Goal: Task Accomplishment & Management: Use online tool/utility

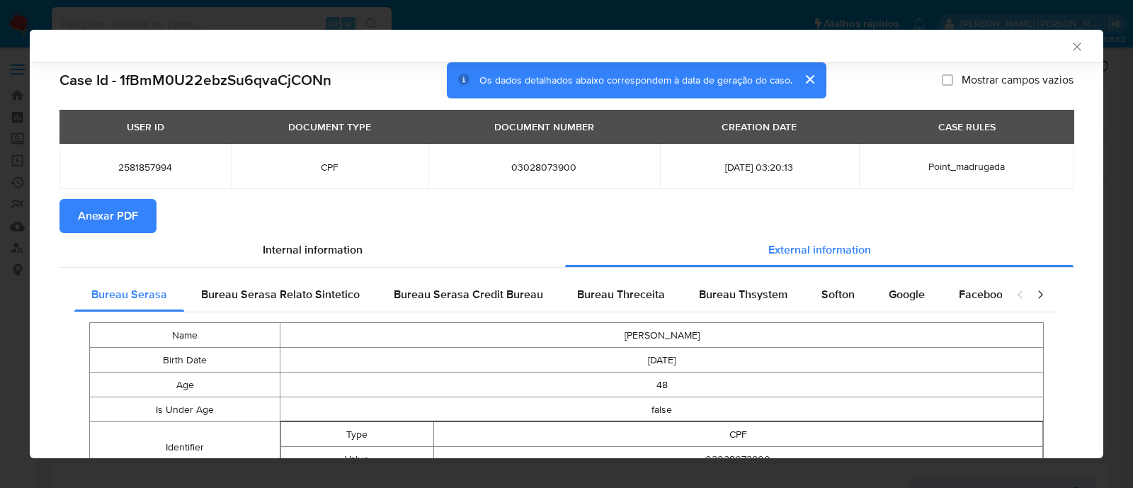
select select "10"
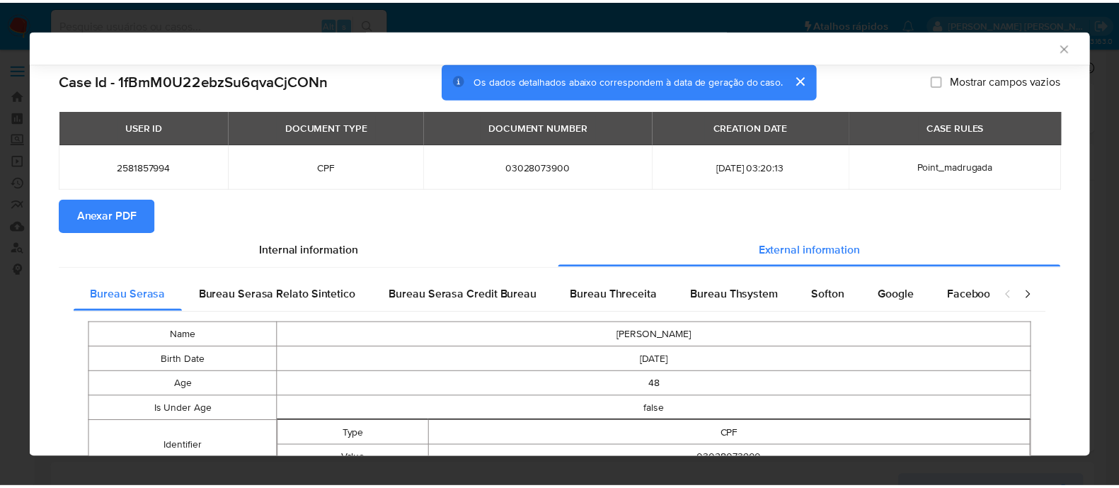
scroll to position [508, 0]
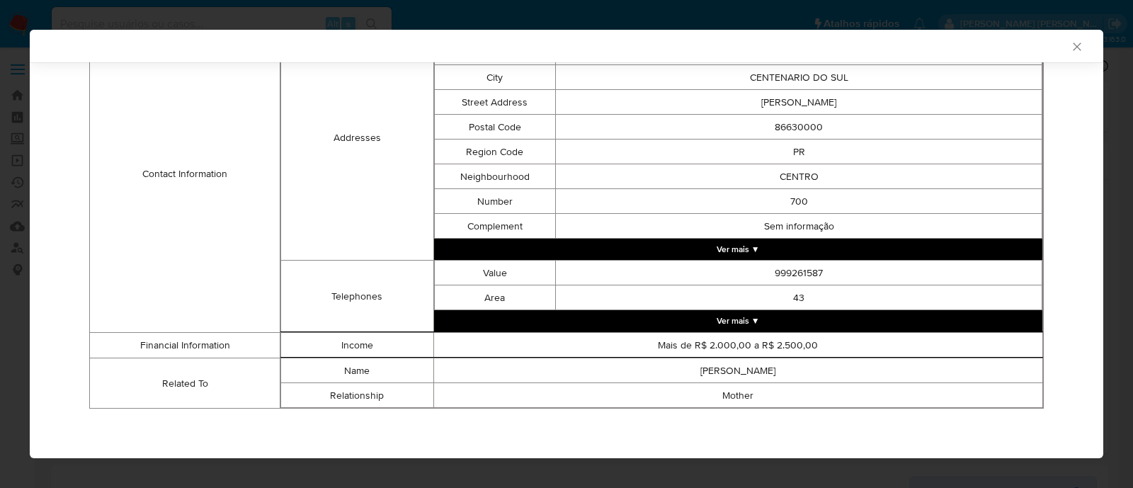
click at [1070, 42] on icon "Fechar a janela" at bounding box center [1077, 47] width 14 height 14
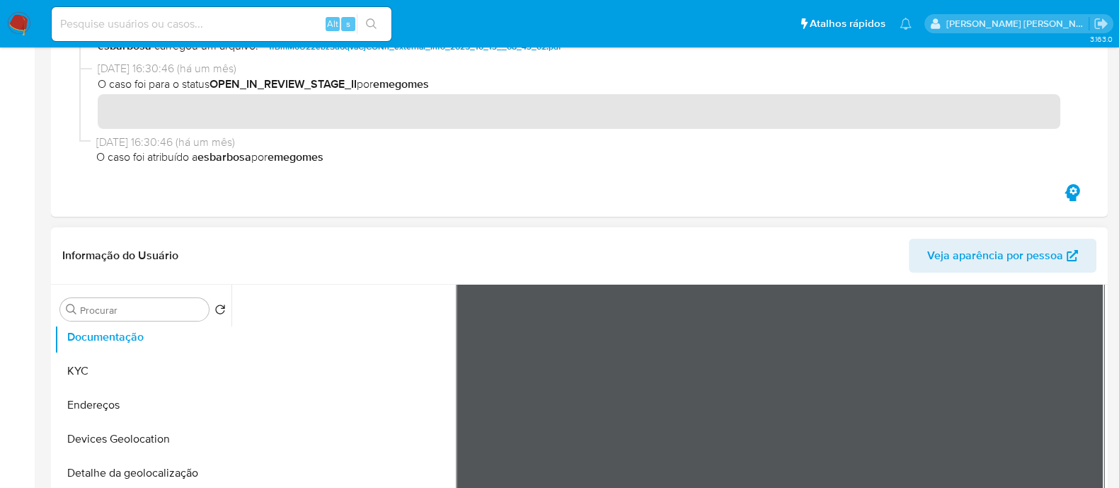
scroll to position [353, 0]
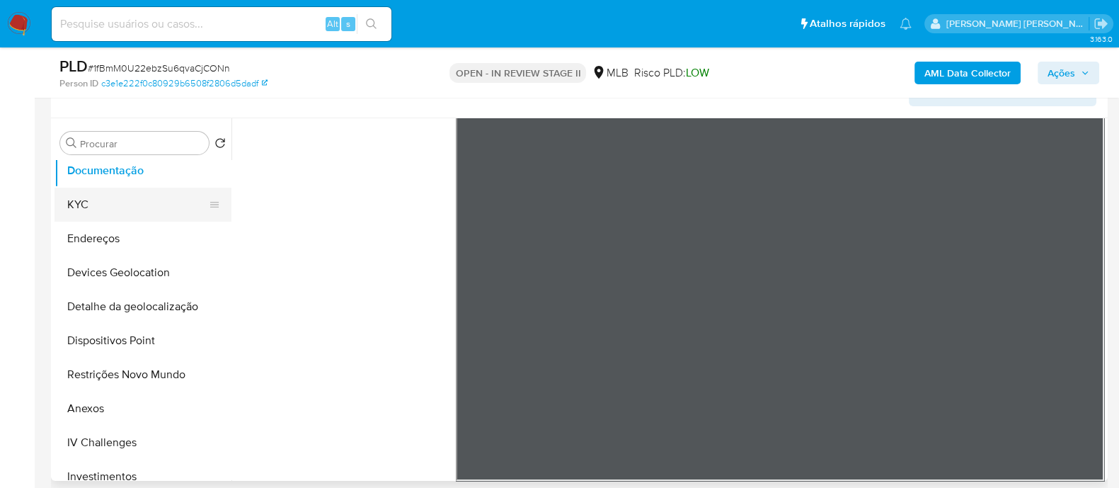
click at [104, 204] on button "KYC" at bounding box center [138, 205] width 166 height 34
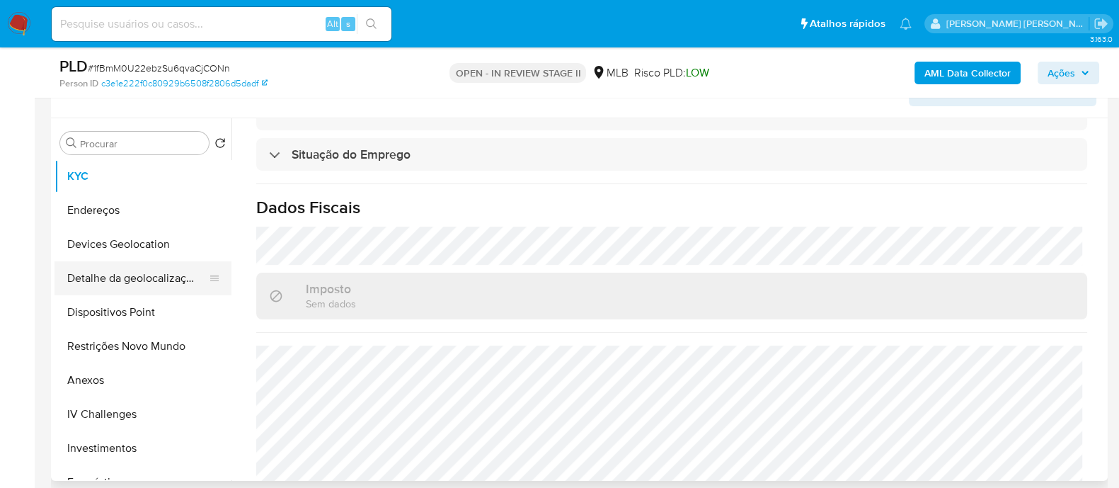
scroll to position [176, 0]
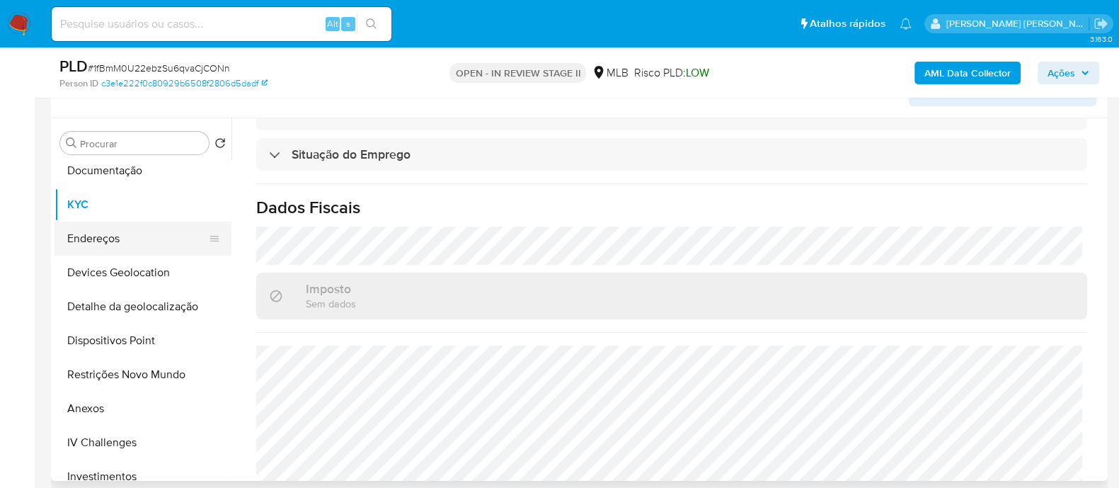
click at [124, 233] on button "Endereços" at bounding box center [138, 239] width 166 height 34
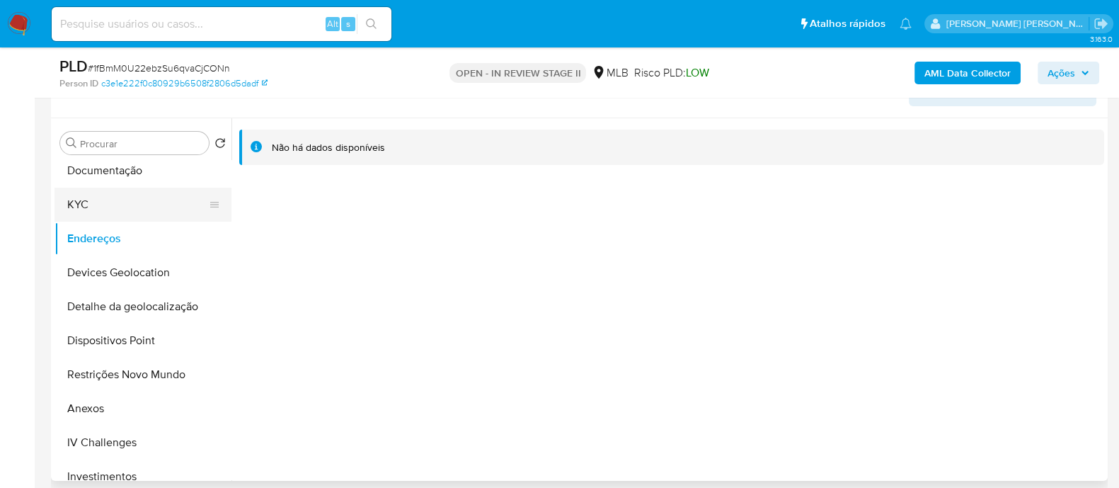
click at [157, 198] on button "KYC" at bounding box center [138, 205] width 166 height 34
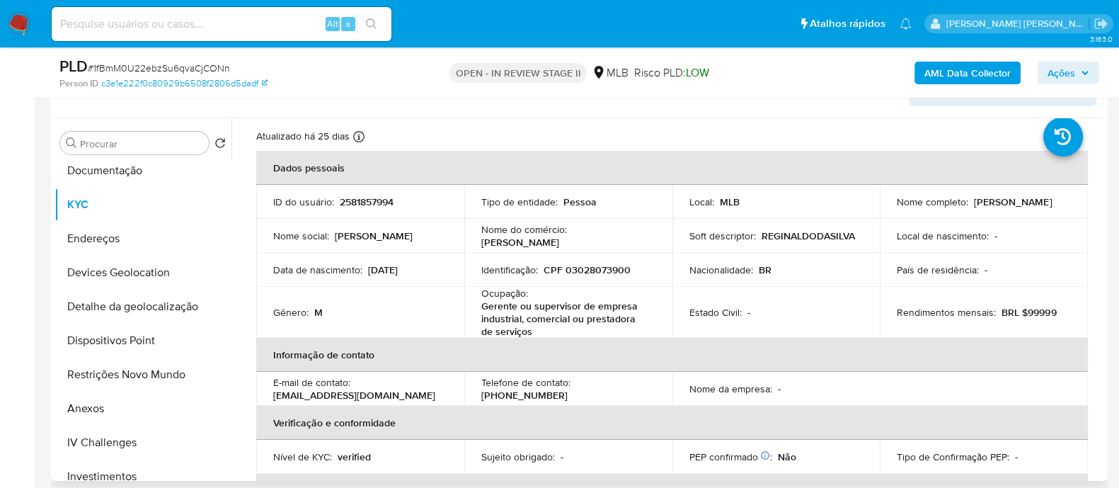
scroll to position [11, 0]
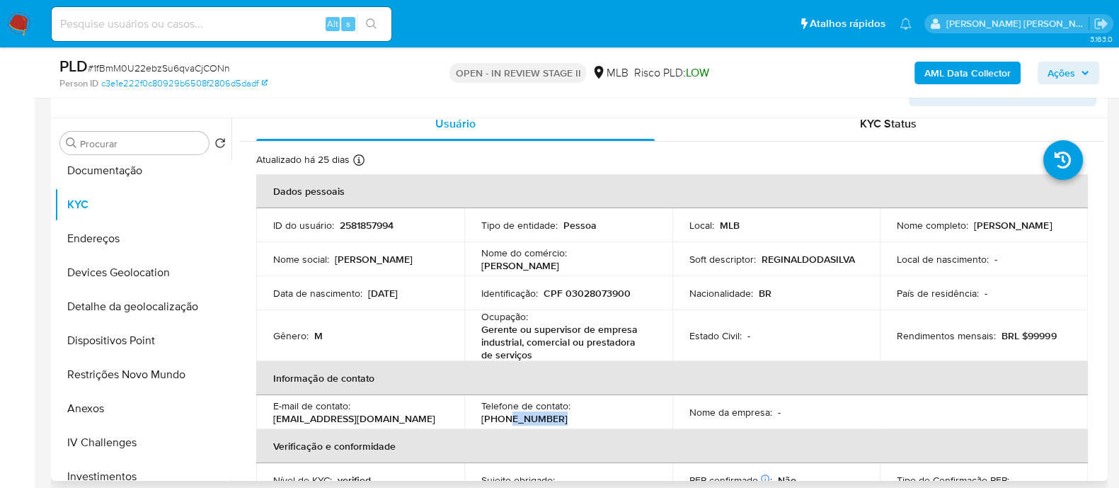
drag, startPoint x: 649, startPoint y: 411, endPoint x: 592, endPoint y: 413, distance: 57.4
click at [592, 413] on div "Telefone de contato : [PHONE_NUMBER]" at bounding box center [568, 411] width 174 height 25
copy p "999261587"
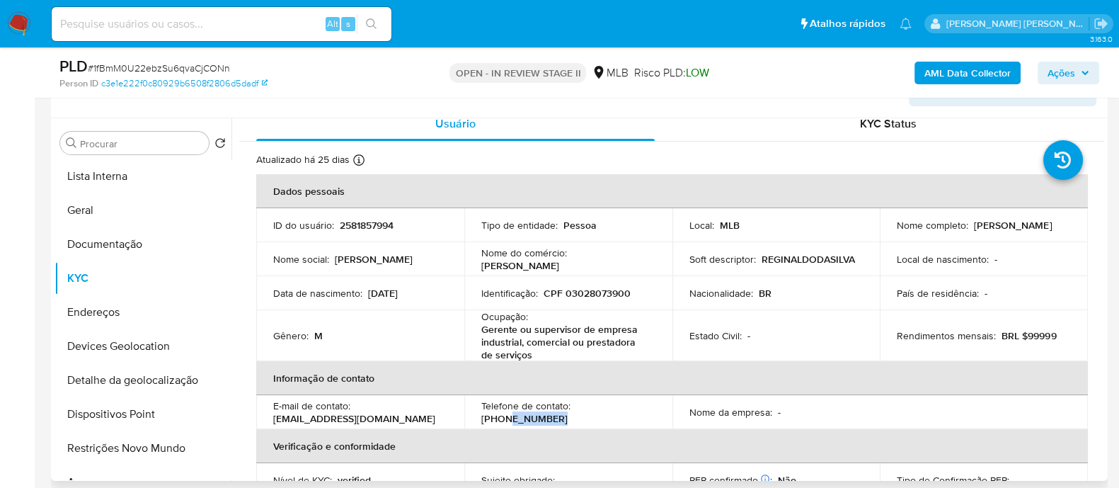
scroll to position [0, 0]
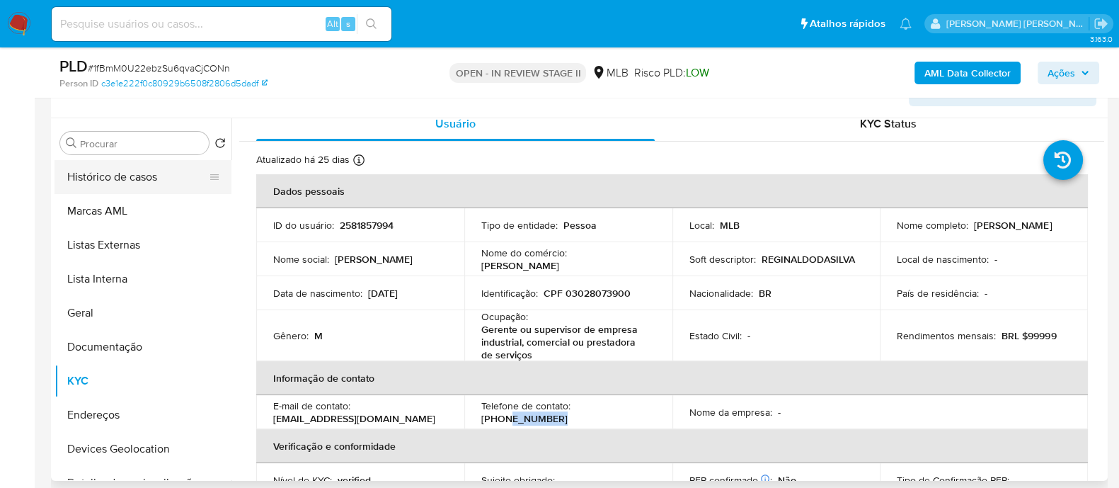
click at [137, 173] on button "Histórico de casos" at bounding box center [138, 177] width 166 height 34
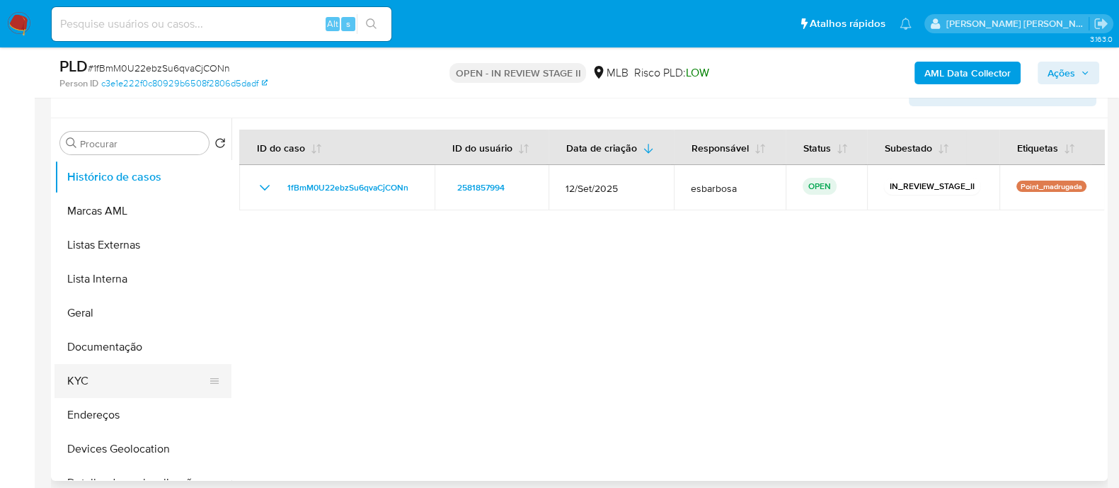
click at [106, 370] on button "KYC" at bounding box center [138, 381] width 166 height 34
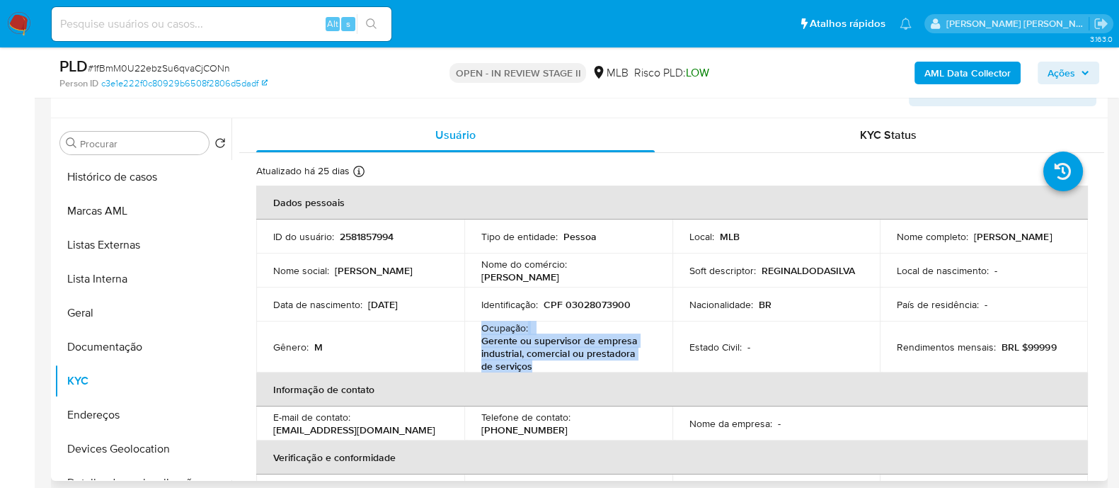
drag, startPoint x: 526, startPoint y: 365, endPoint x: 474, endPoint y: 327, distance: 64.3
click at [474, 327] on td "Ocupação : Gerente ou supervisor de empresa industrial, comercial ou prestadora…" at bounding box center [568, 346] width 208 height 51
copy div "Ocupação : Gerente ou supervisor de empresa industrial, comercial ou prestadora…"
click at [1061, 76] on span "Ações" at bounding box center [1062, 73] width 28 height 23
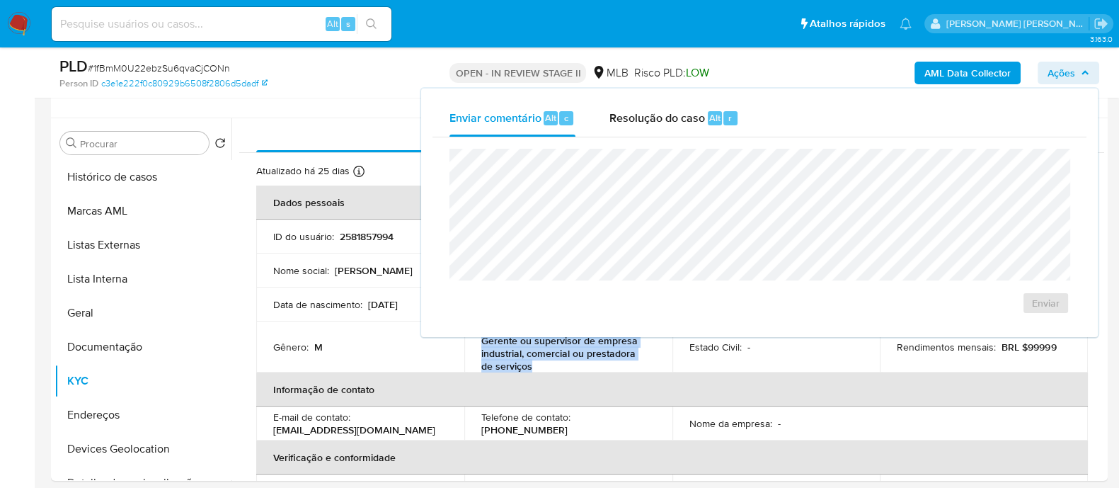
click at [666, 120] on span "Resolução do caso" at bounding box center [658, 117] width 96 height 16
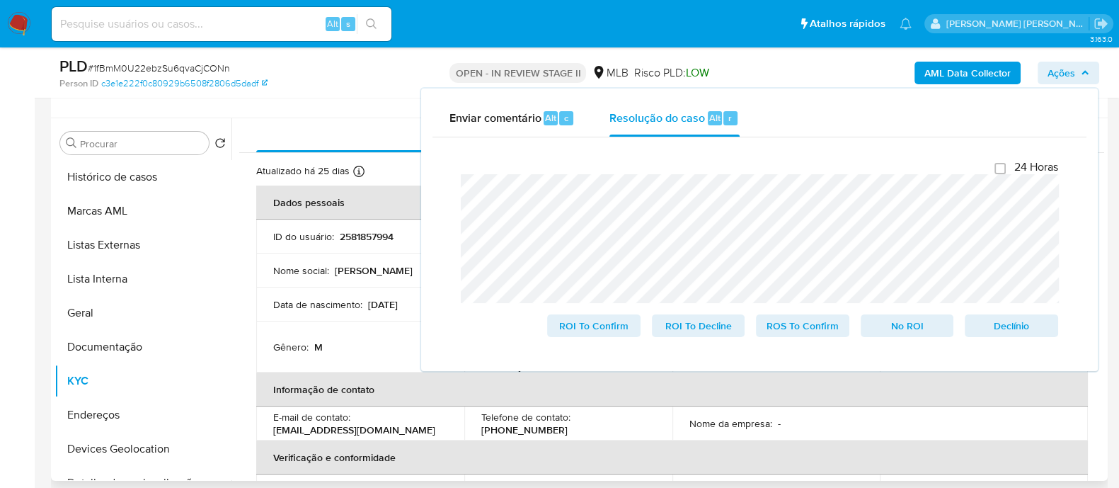
click at [342, 106] on div "Informação do Usuário Veja aparência por pessoa" at bounding box center [579, 89] width 1057 height 57
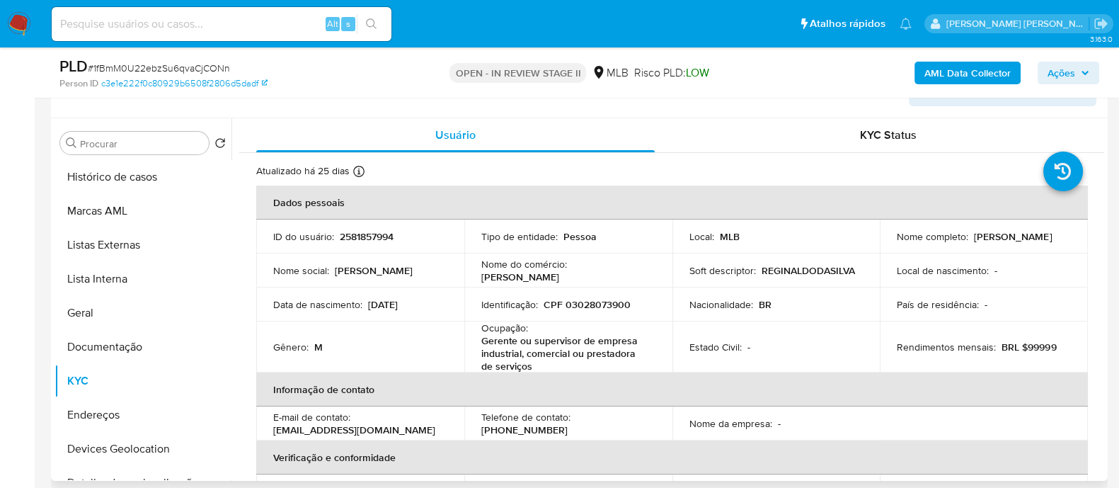
drag, startPoint x: 1058, startPoint y: 239, endPoint x: 969, endPoint y: 238, distance: 89.9
click at [969, 238] on div "Nome completo : [PERSON_NAME]" at bounding box center [984, 236] width 174 height 13
copy div "[PERSON_NAME]"
click at [91, 309] on button "Geral" at bounding box center [138, 313] width 166 height 34
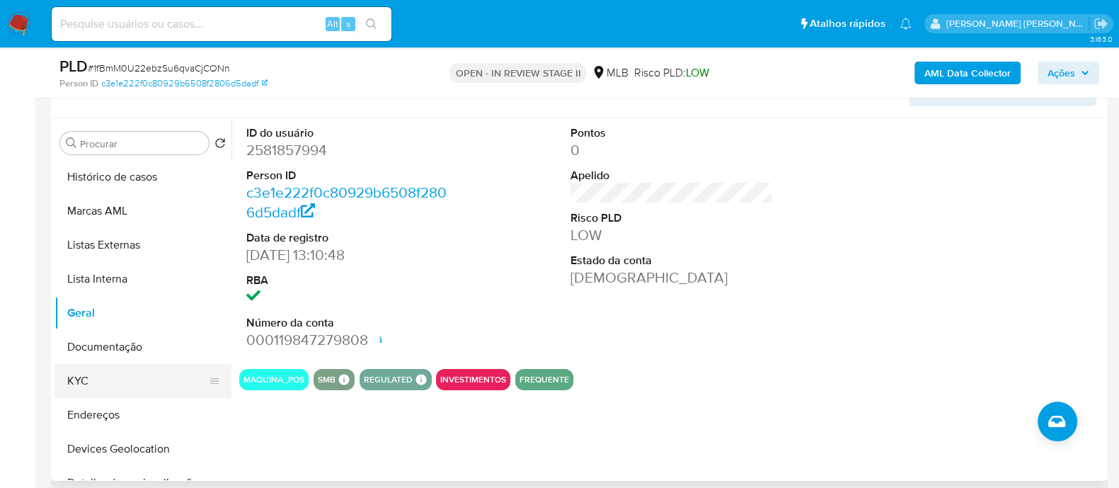
click at [125, 378] on button "KYC" at bounding box center [138, 381] width 166 height 34
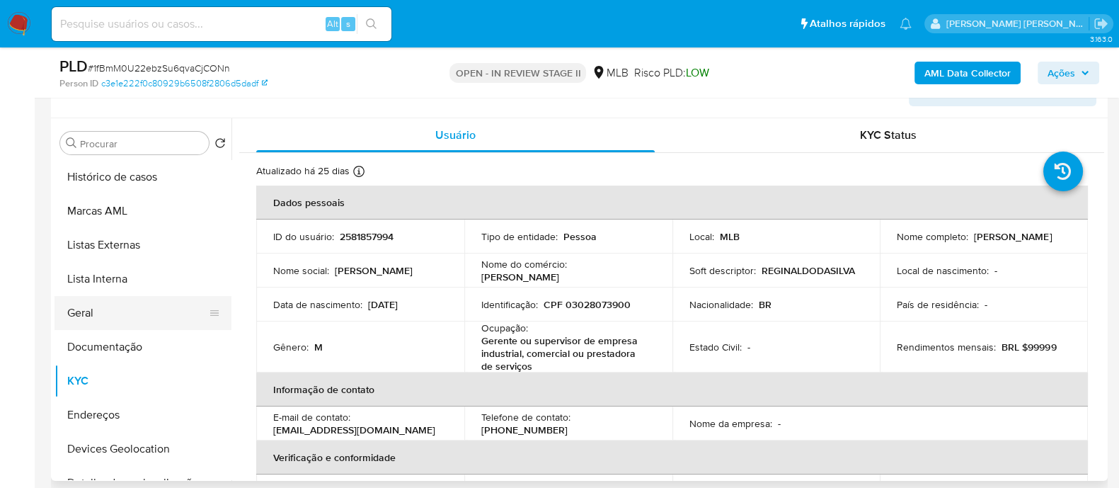
click at [99, 311] on button "Geral" at bounding box center [138, 313] width 166 height 34
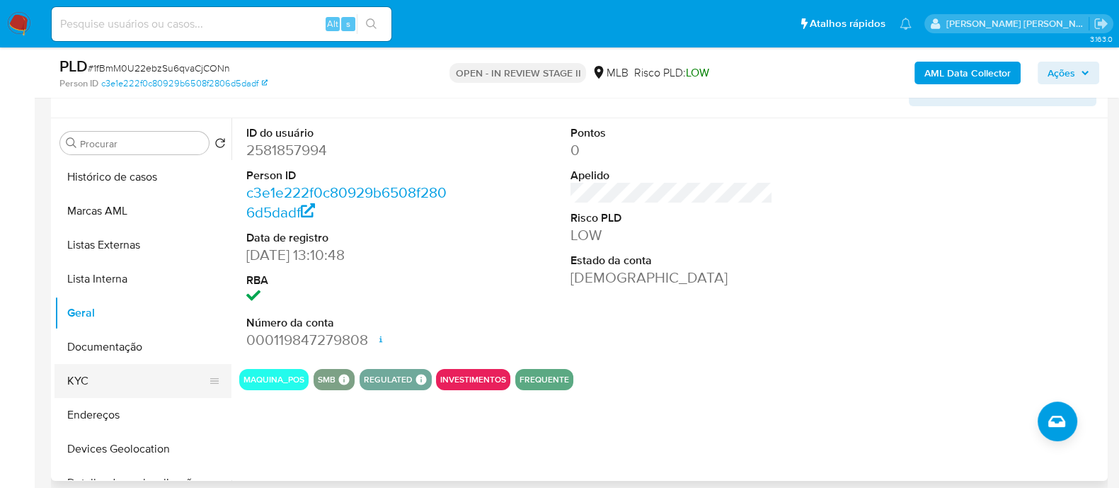
click at [81, 380] on button "KYC" at bounding box center [138, 381] width 166 height 34
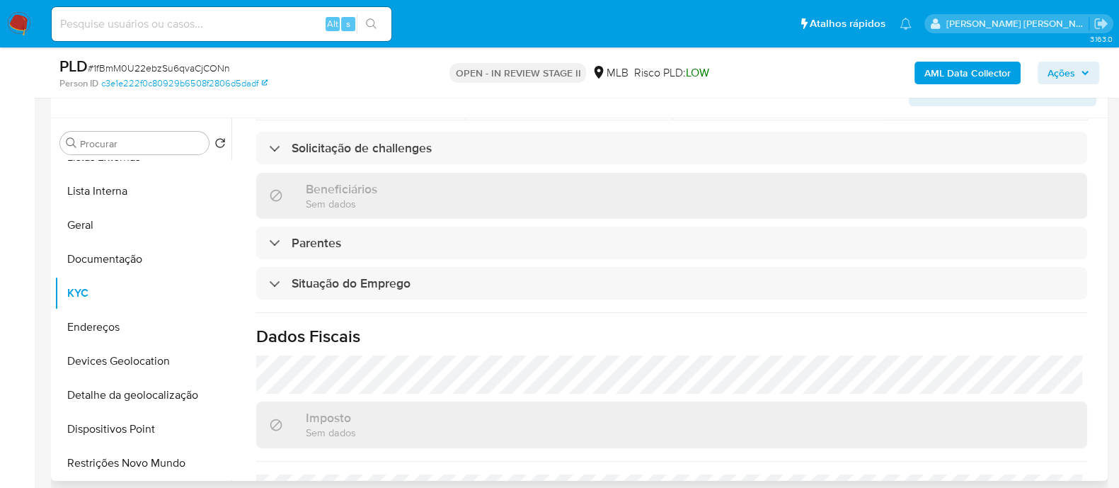
scroll to position [632, 0]
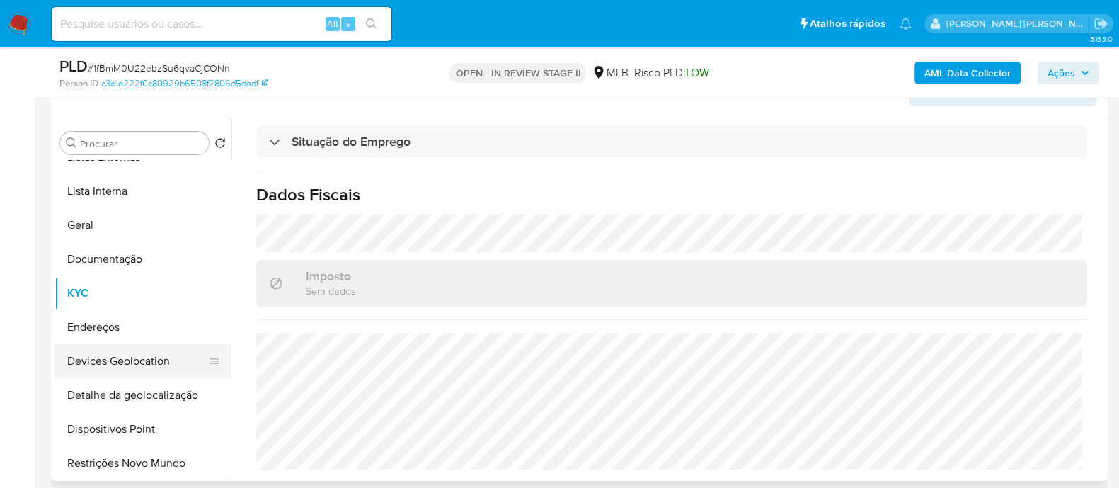
click at [147, 362] on button "Devices Geolocation" at bounding box center [138, 361] width 166 height 34
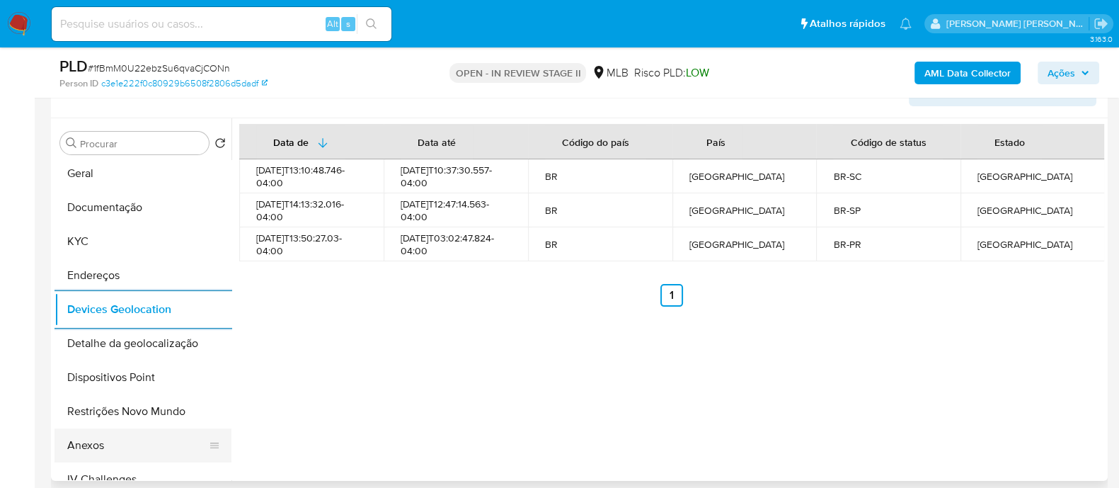
scroll to position [176, 0]
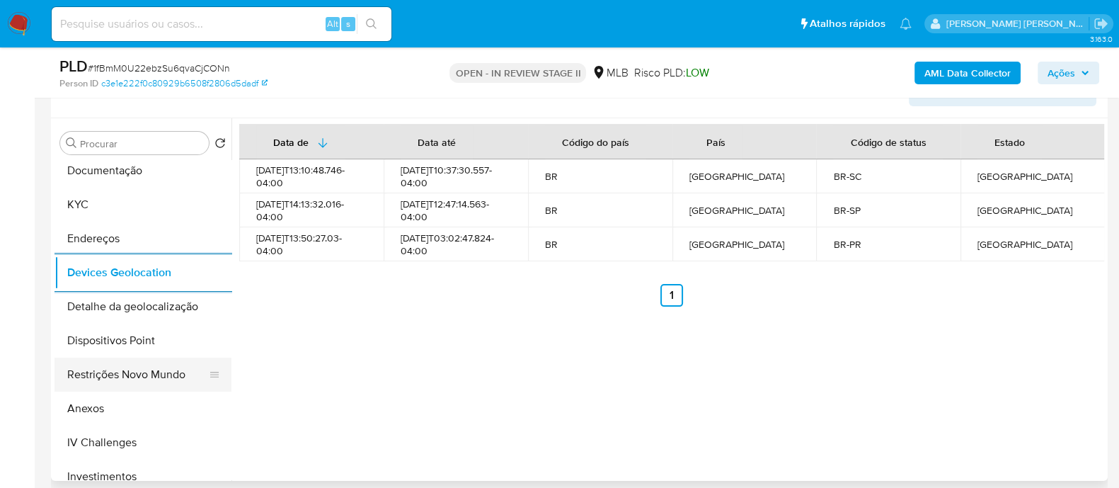
click at [133, 374] on button "Restrições Novo Mundo" at bounding box center [138, 375] width 166 height 34
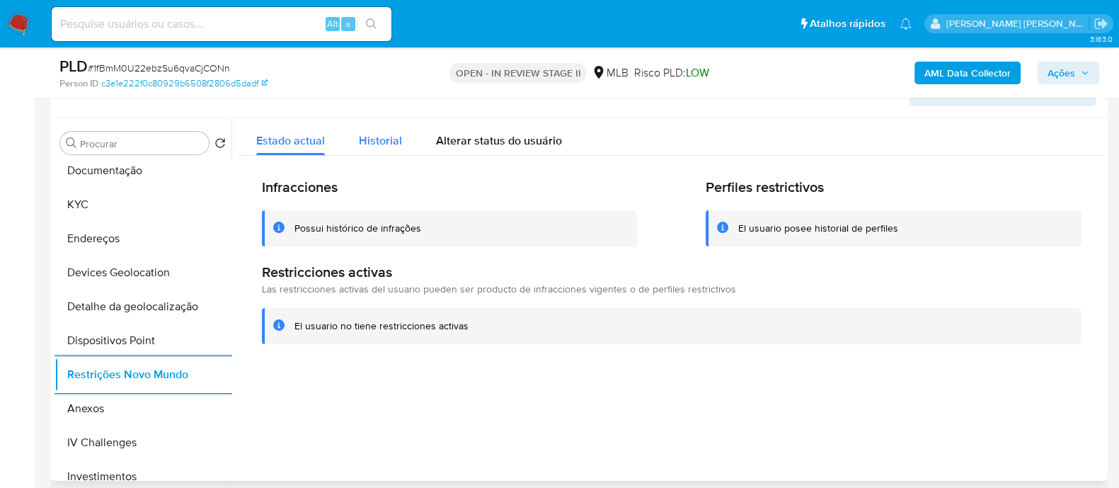
click at [389, 142] on span "Historial" at bounding box center [380, 140] width 43 height 16
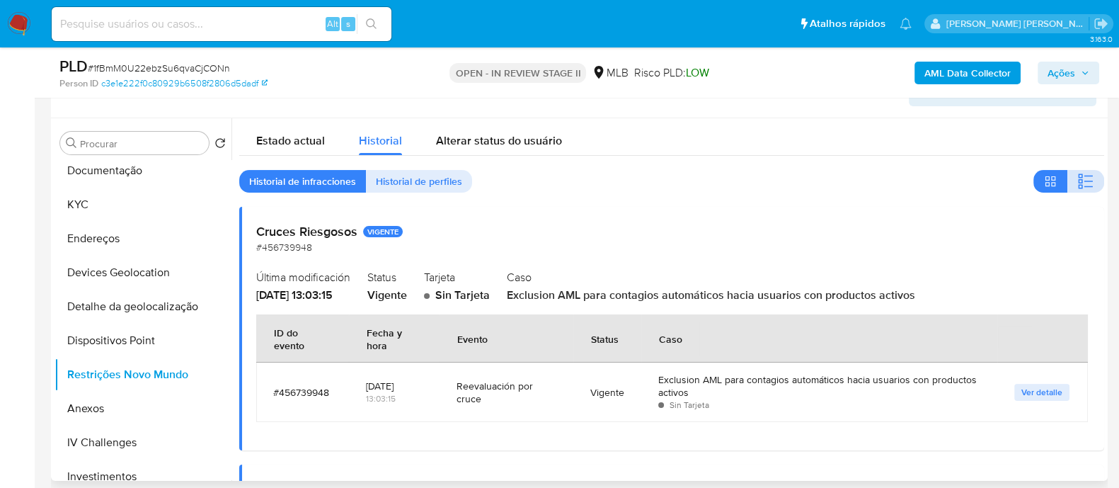
click at [1085, 181] on icon "button" at bounding box center [1089, 181] width 8 height 1
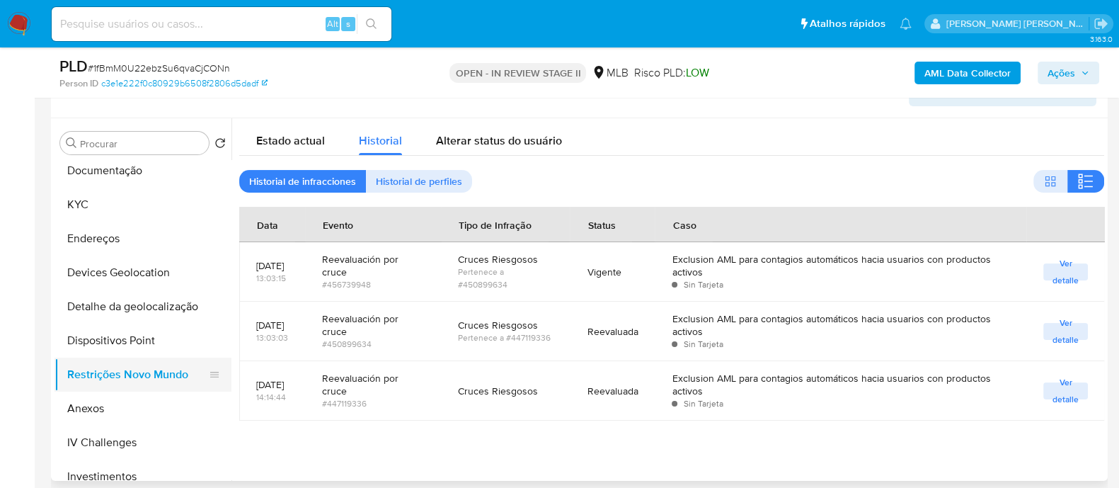
click at [137, 358] on button "Restrições Novo Mundo" at bounding box center [138, 375] width 166 height 34
click at [151, 338] on button "Dispositivos Point" at bounding box center [138, 341] width 166 height 34
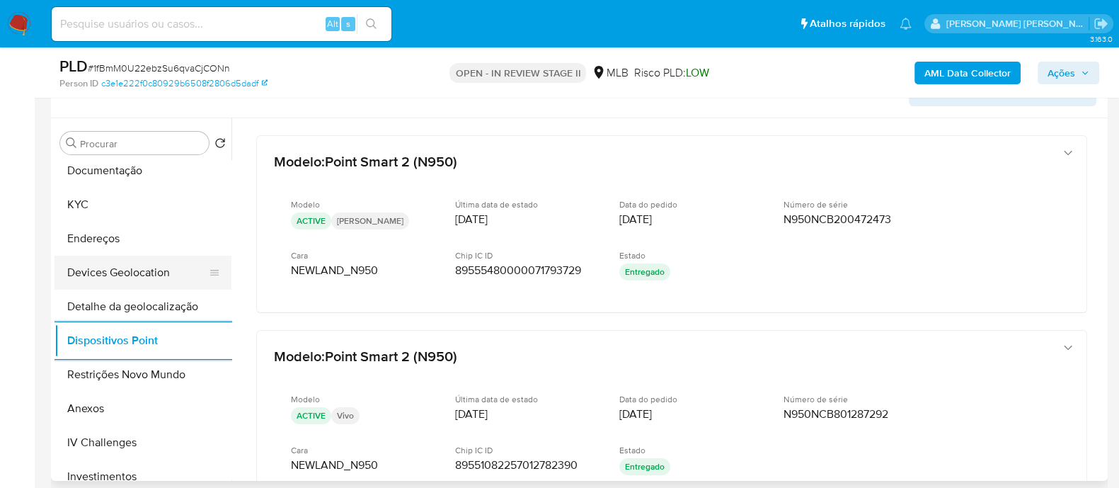
scroll to position [0, 0]
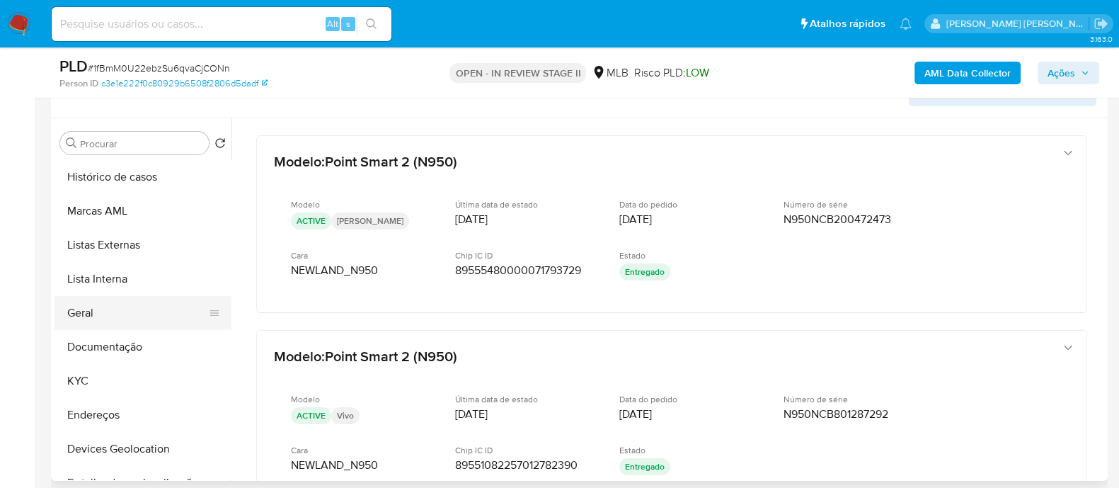
click at [99, 308] on button "Geral" at bounding box center [138, 313] width 166 height 34
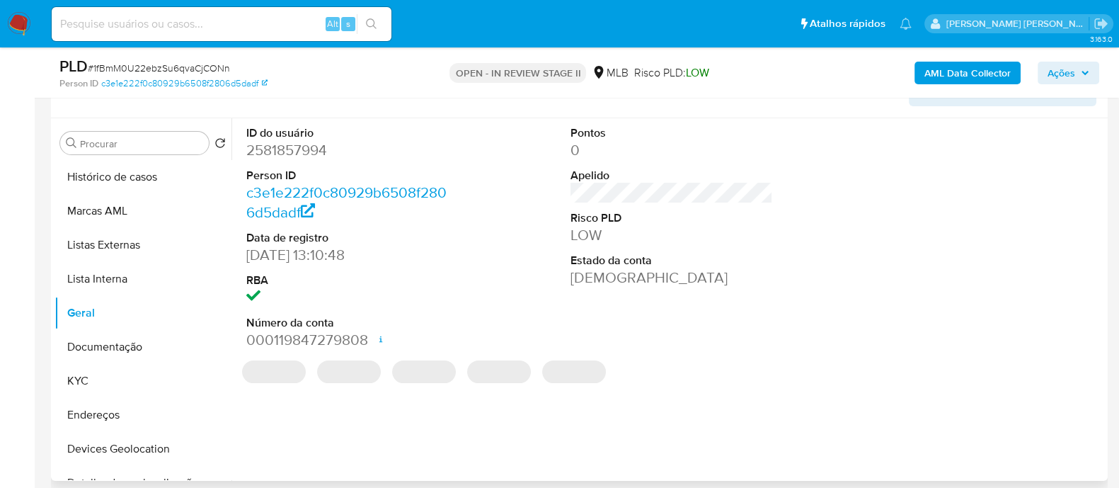
click at [306, 150] on dd "2581857994" at bounding box center [347, 150] width 202 height 20
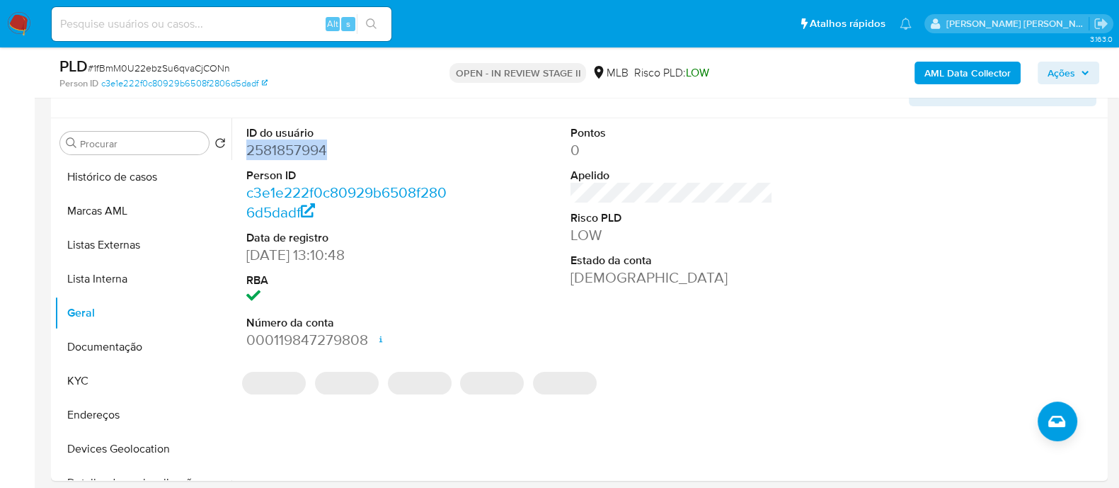
copy dd "2581857994"
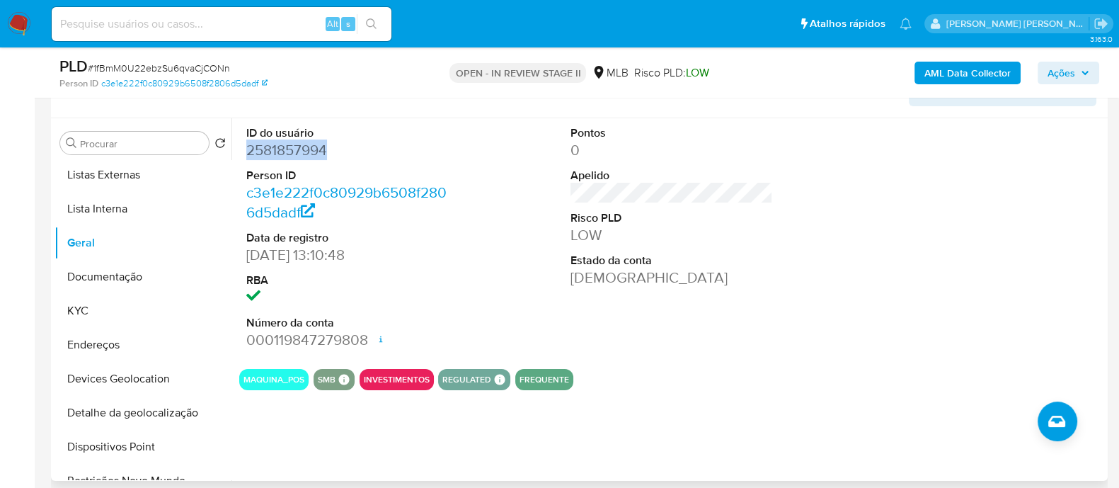
scroll to position [176, 0]
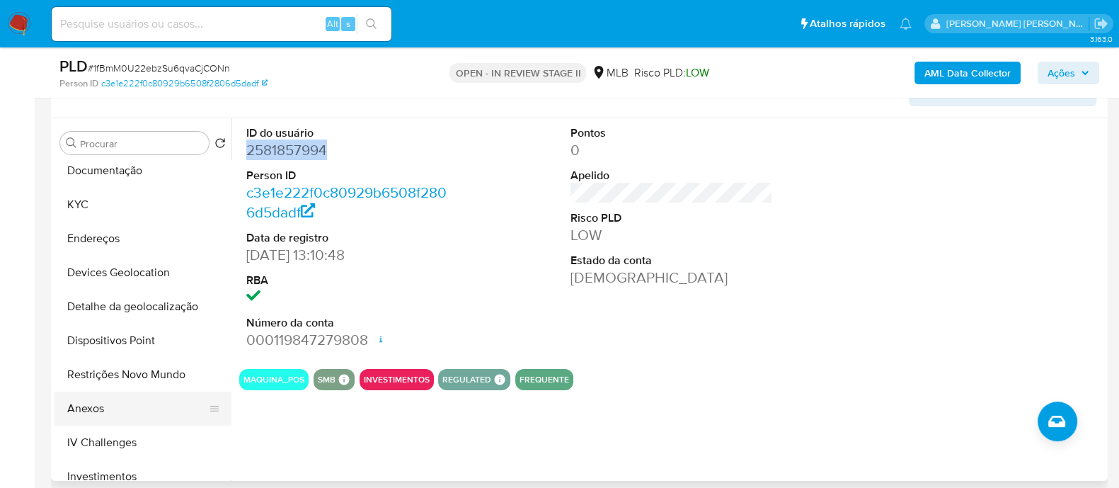
click at [103, 399] on button "Anexos" at bounding box center [138, 409] width 166 height 34
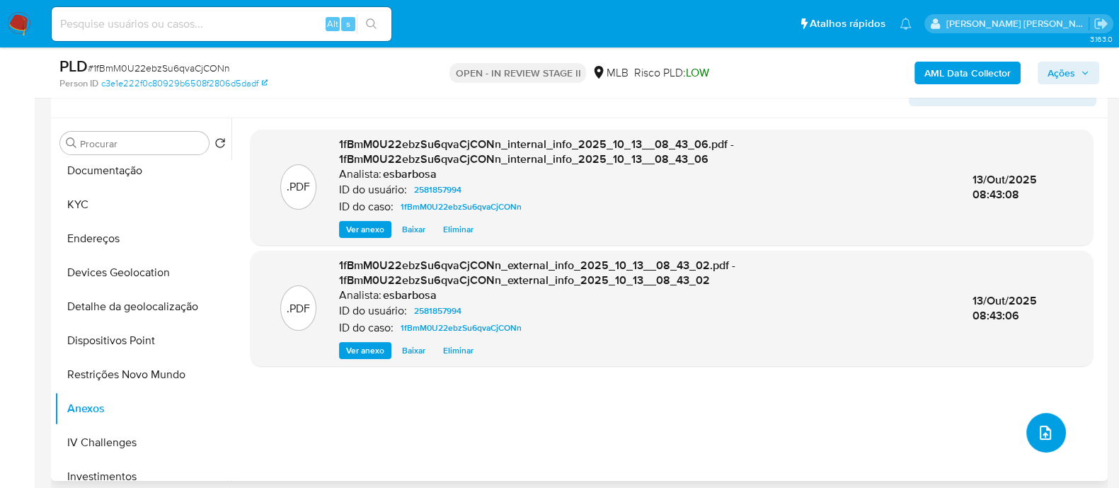
click at [1051, 428] on button "upload-file" at bounding box center [1047, 433] width 40 height 40
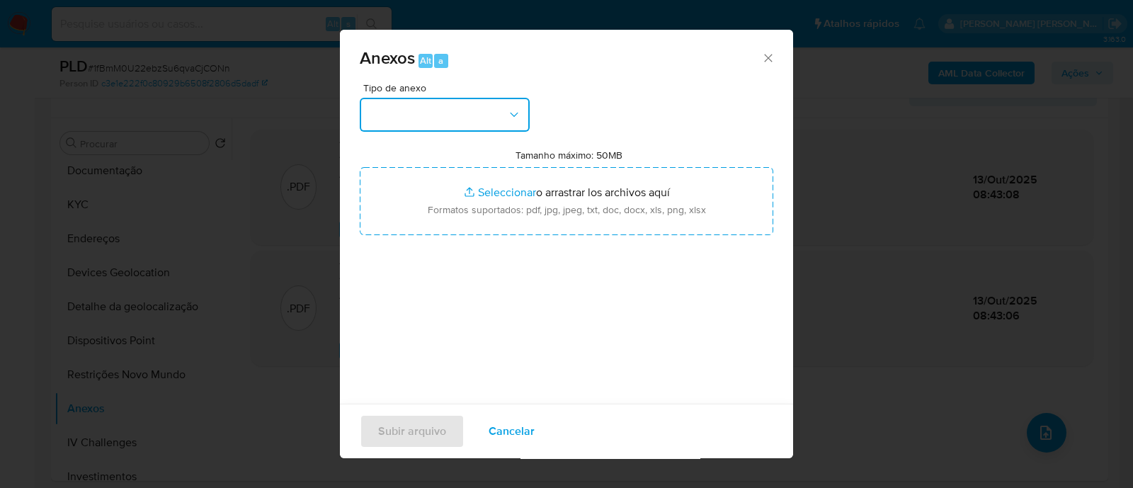
click at [450, 120] on button "button" at bounding box center [445, 115] width 170 height 34
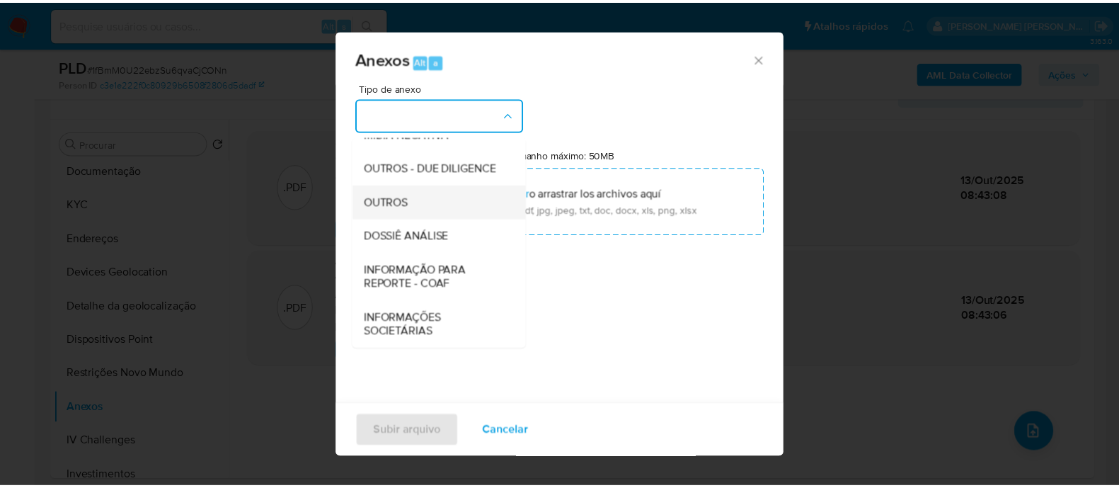
scroll to position [218, 0]
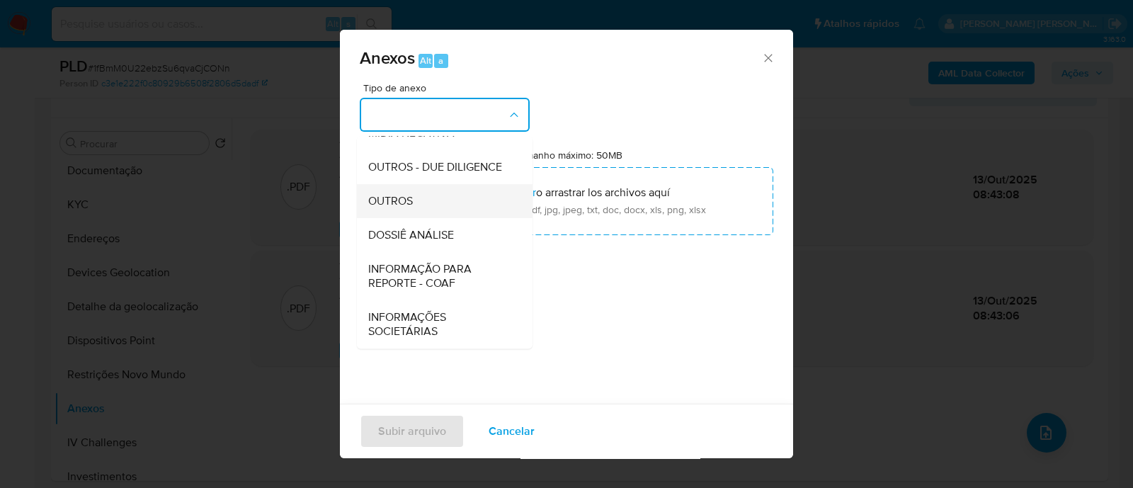
click at [404, 200] on span "OUTROS" at bounding box center [390, 201] width 45 height 14
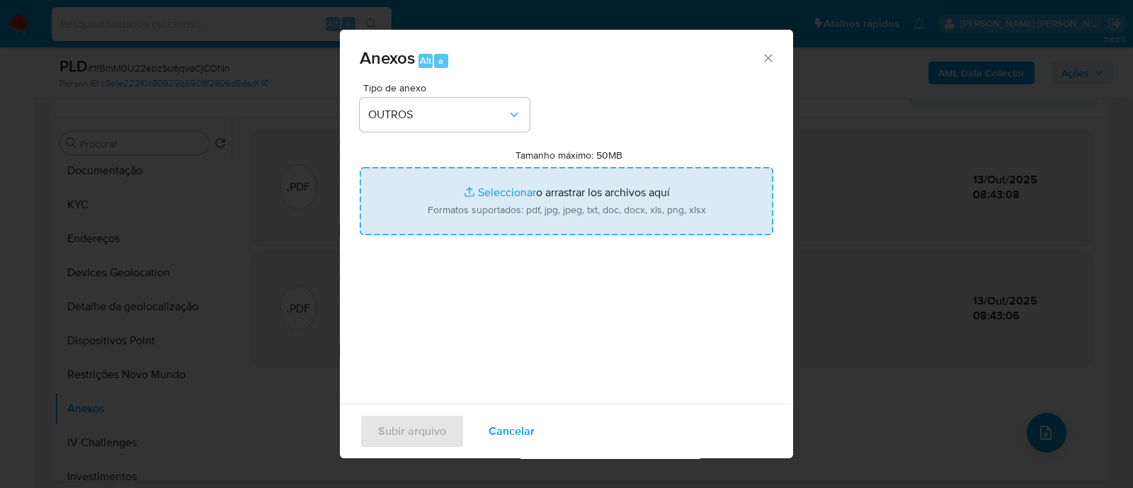
click at [498, 188] on input "Tamanho máximo: 50MB Seleccionar archivos" at bounding box center [566, 201] width 413 height 68
type input "C:\fakepath\Mulan 2581857994_2025_10_10_09_44_01.xlsx"
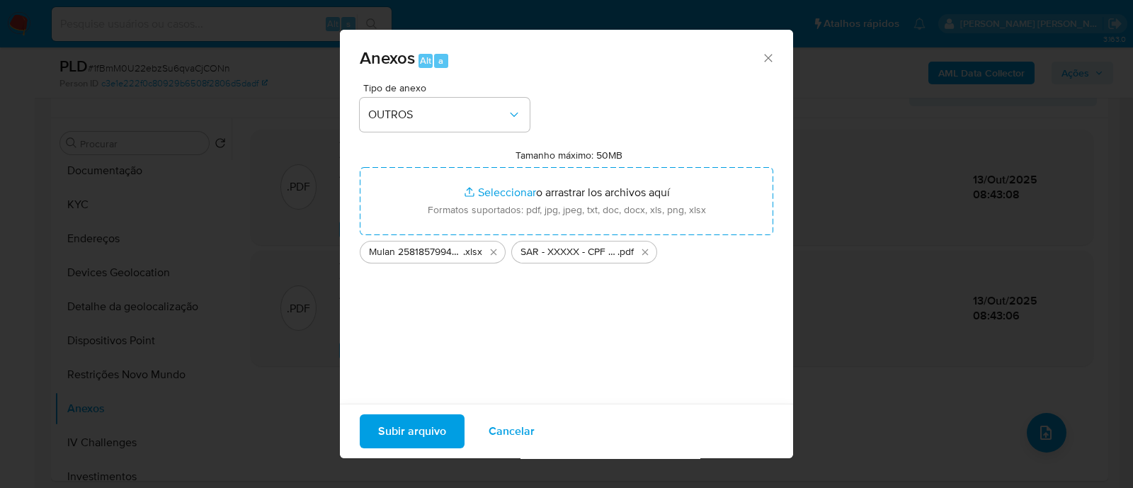
click at [423, 426] on span "Subir arquivo" at bounding box center [412, 431] width 68 height 31
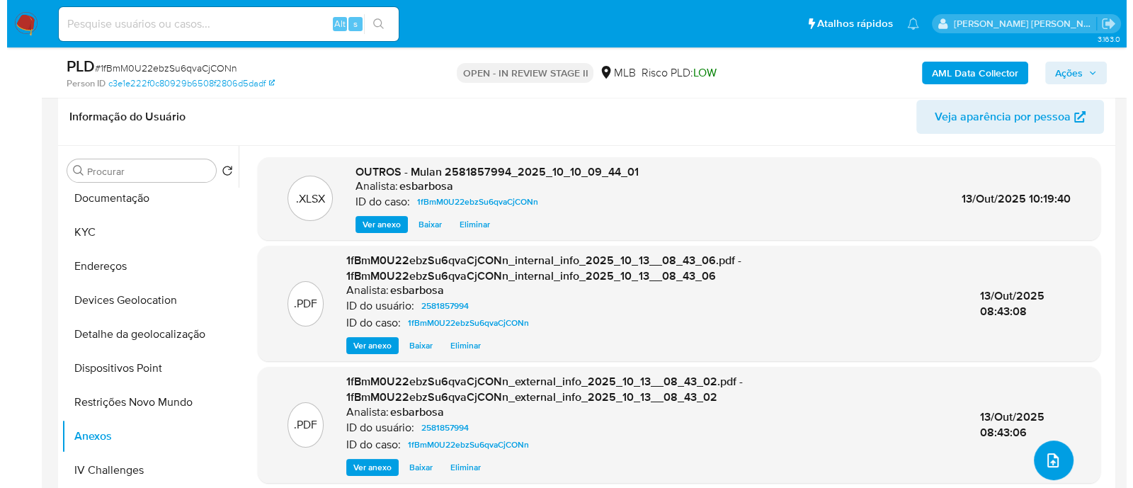
scroll to position [353, 0]
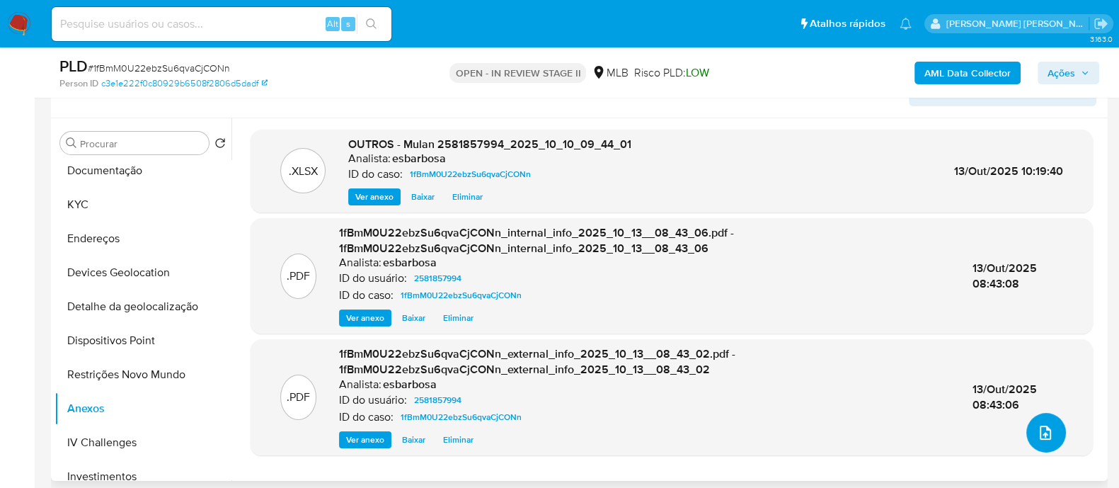
click at [1041, 431] on icon "upload-file" at bounding box center [1045, 432] width 11 height 14
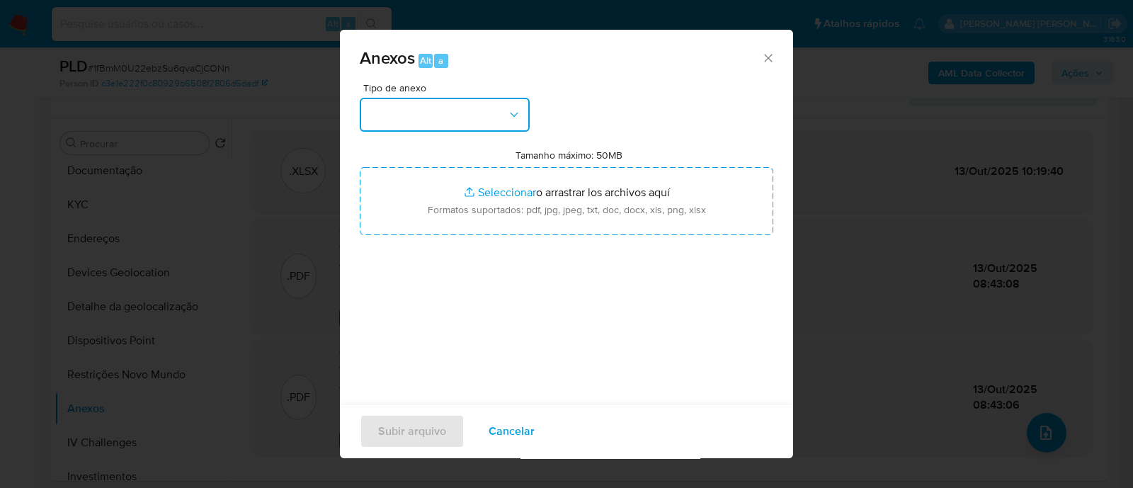
click at [493, 116] on button "button" at bounding box center [445, 115] width 170 height 34
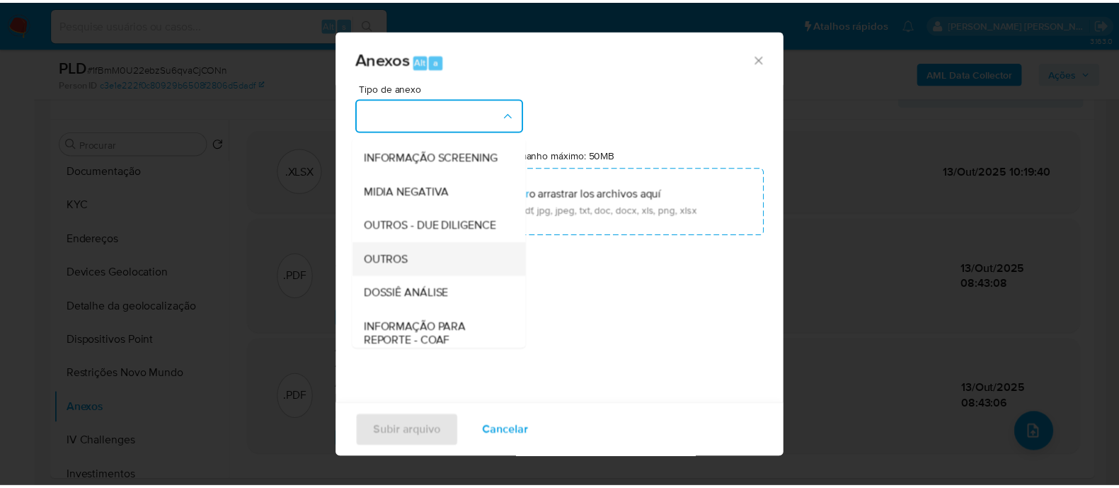
scroll to position [218, 0]
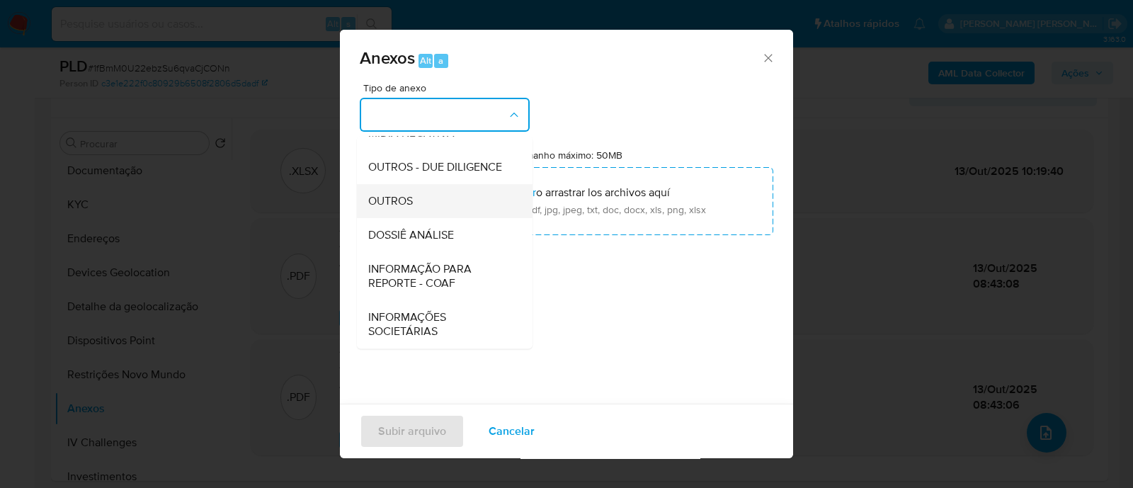
click at [412, 198] on span "OUTROS" at bounding box center [390, 201] width 45 height 14
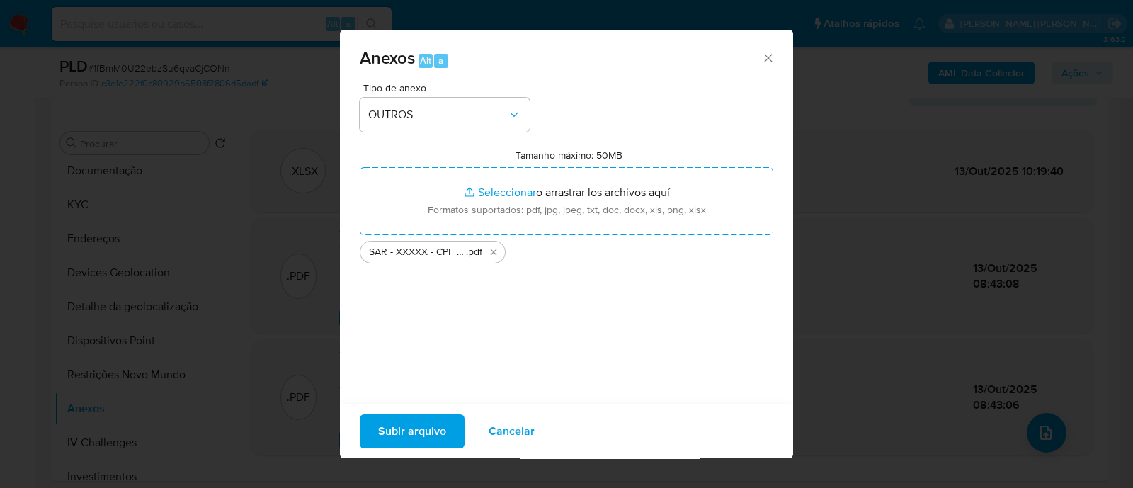
click at [411, 418] on span "Subir arquivo" at bounding box center [412, 431] width 68 height 31
click at [406, 428] on span "Subir arquivo" at bounding box center [412, 431] width 68 height 31
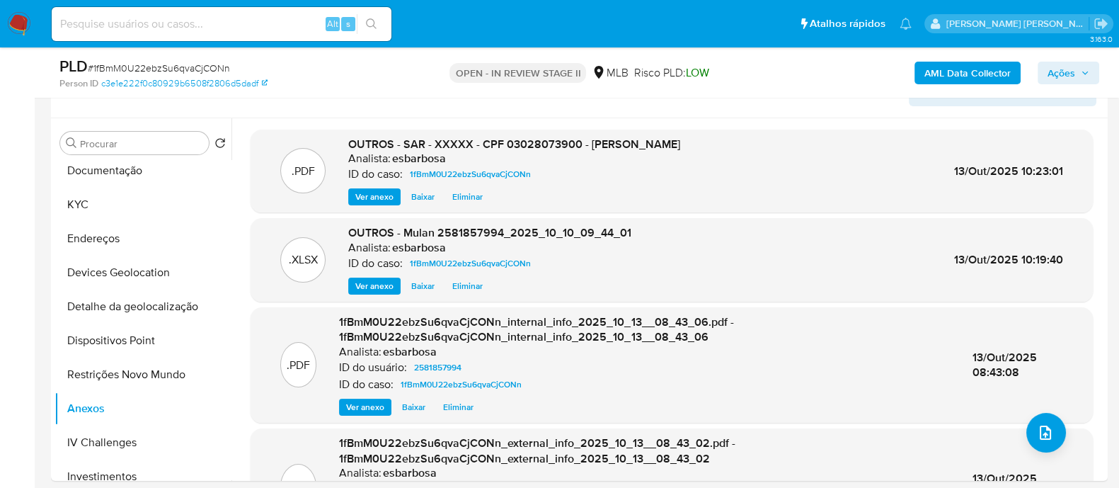
click at [1073, 78] on span "Ações" at bounding box center [1062, 73] width 28 height 23
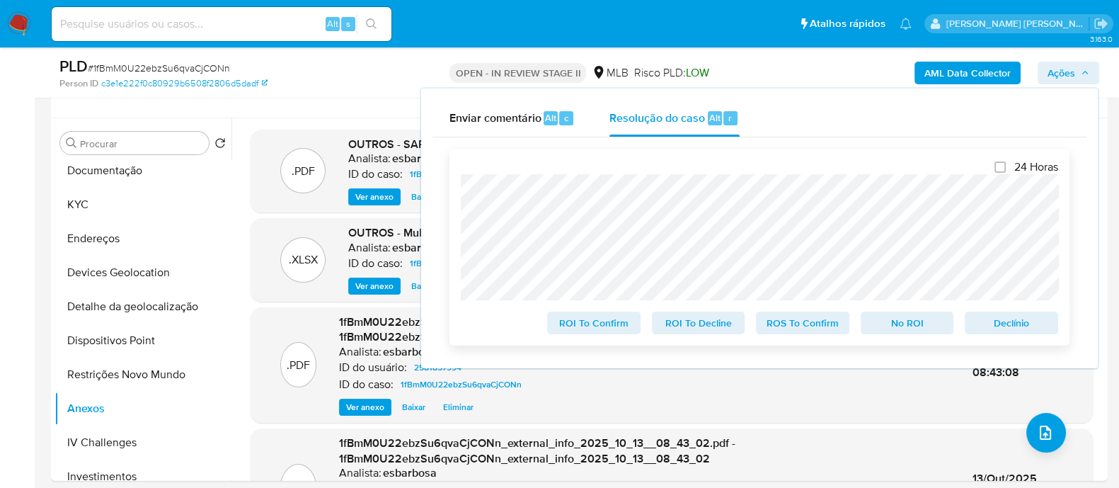
click at [816, 328] on span "ROS To Confirm" at bounding box center [803, 323] width 74 height 20
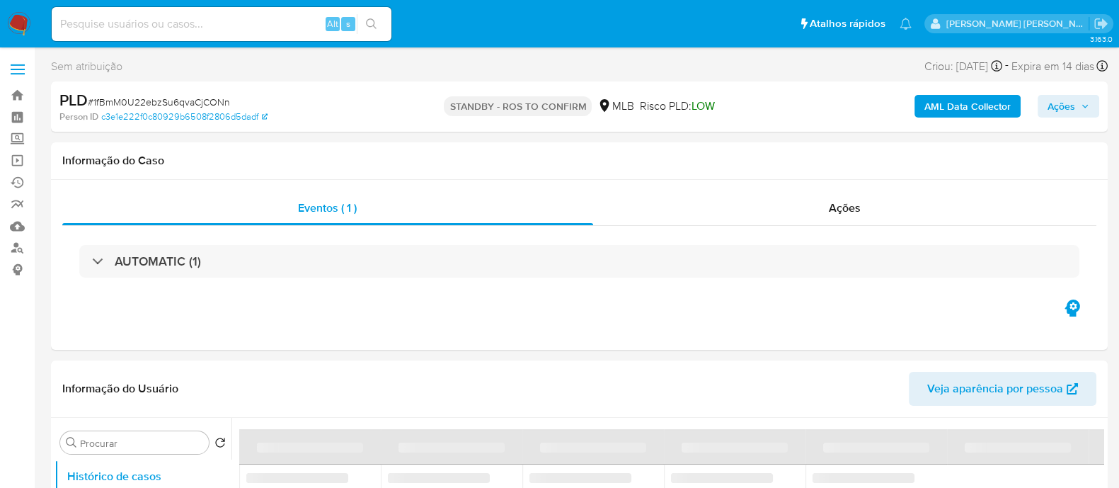
select select "10"
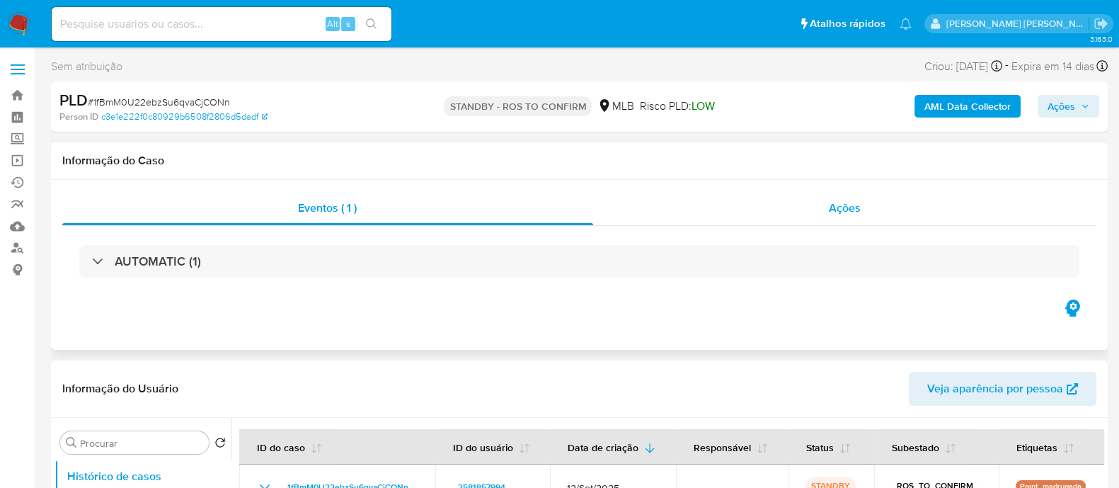
click at [663, 217] on div "Ações" at bounding box center [845, 208] width 504 height 34
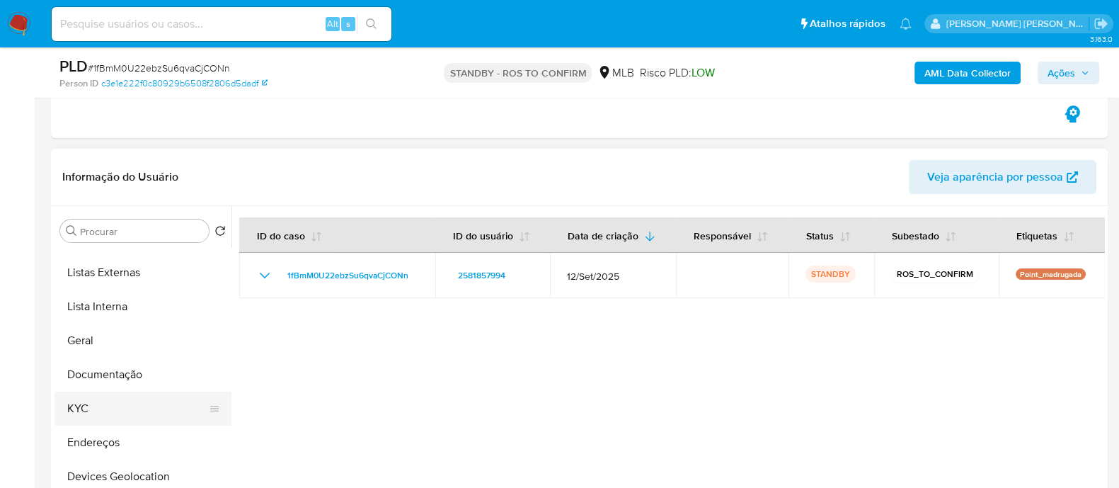
scroll to position [88, 0]
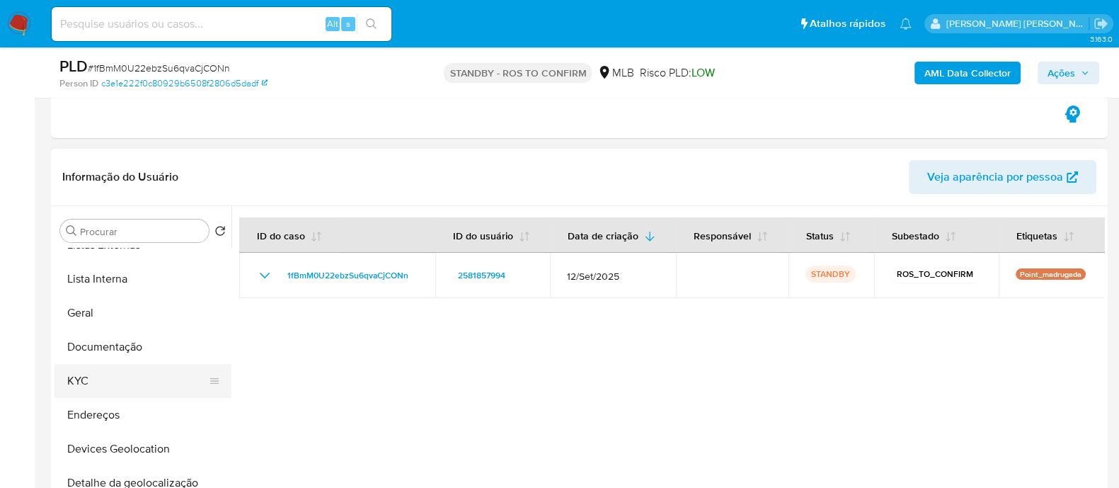
click at [127, 376] on button "KYC" at bounding box center [138, 381] width 166 height 34
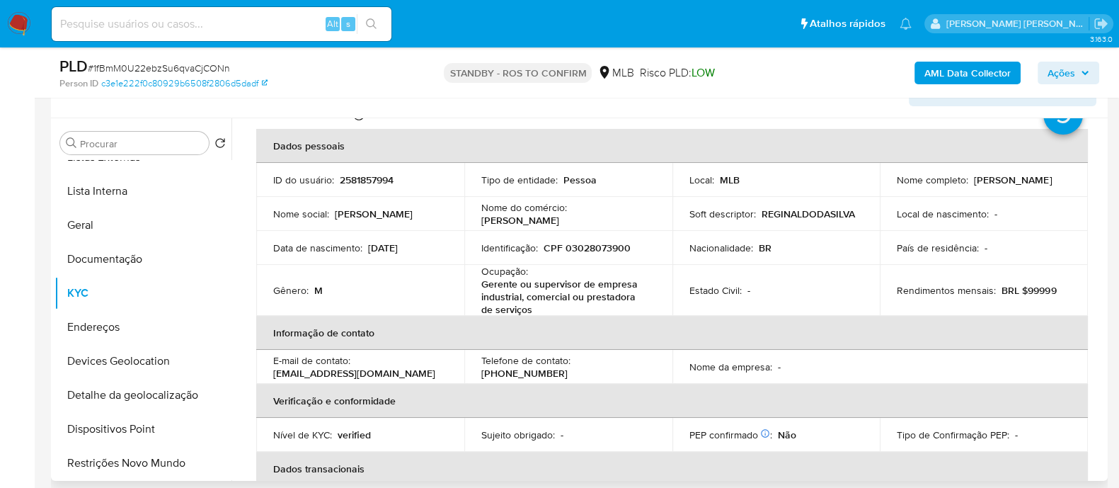
scroll to position [0, 0]
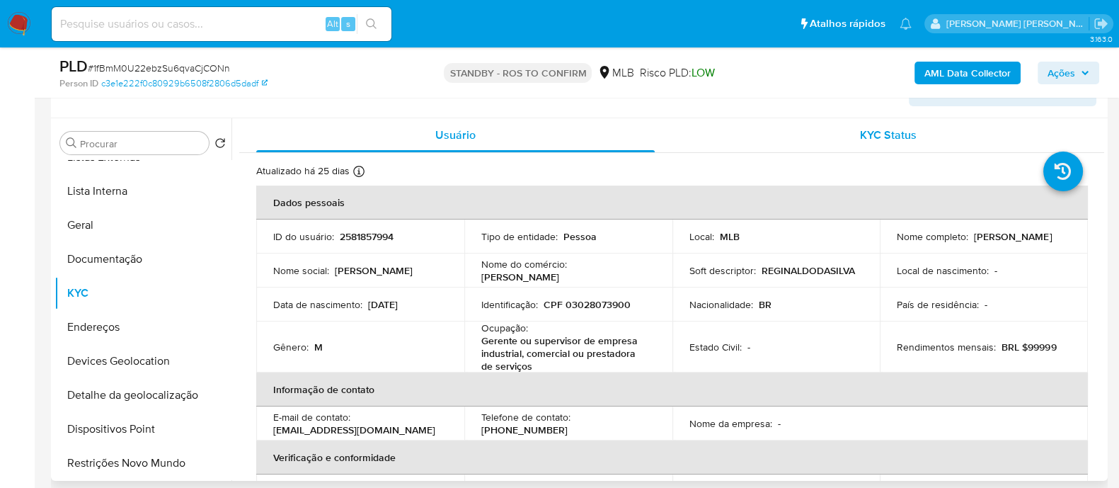
click at [777, 144] on div "KYC Status" at bounding box center [888, 135] width 399 height 34
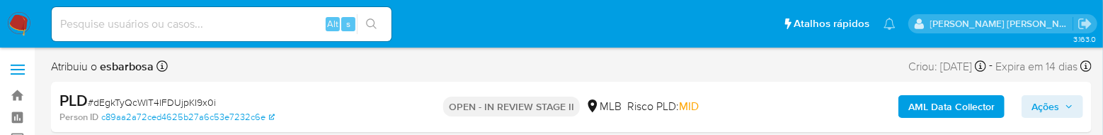
select select "10"
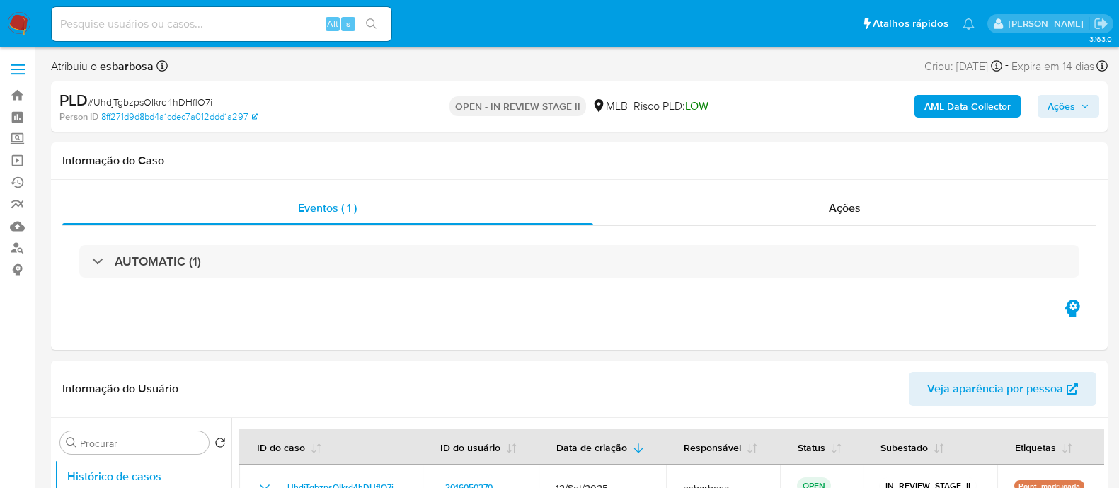
select select "10"
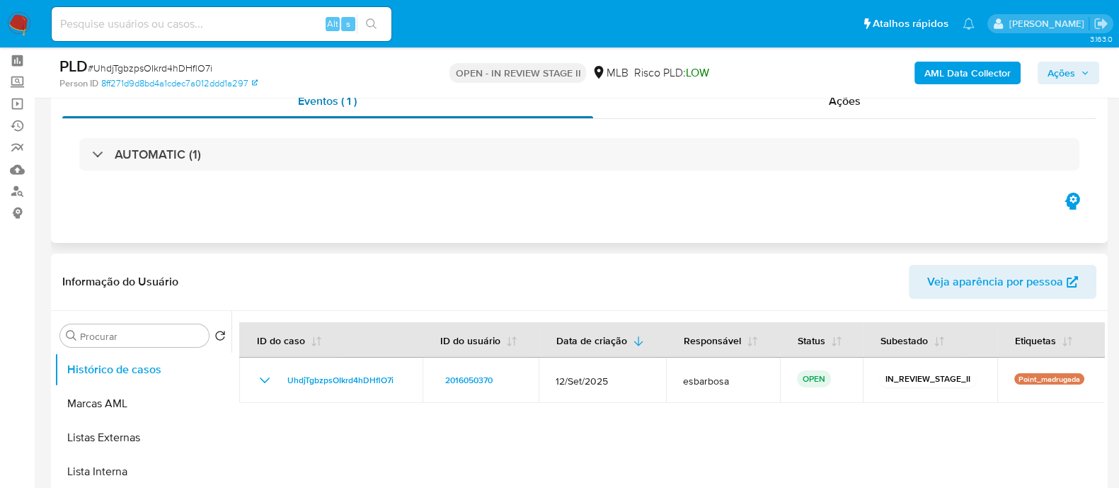
scroll to position [176, 0]
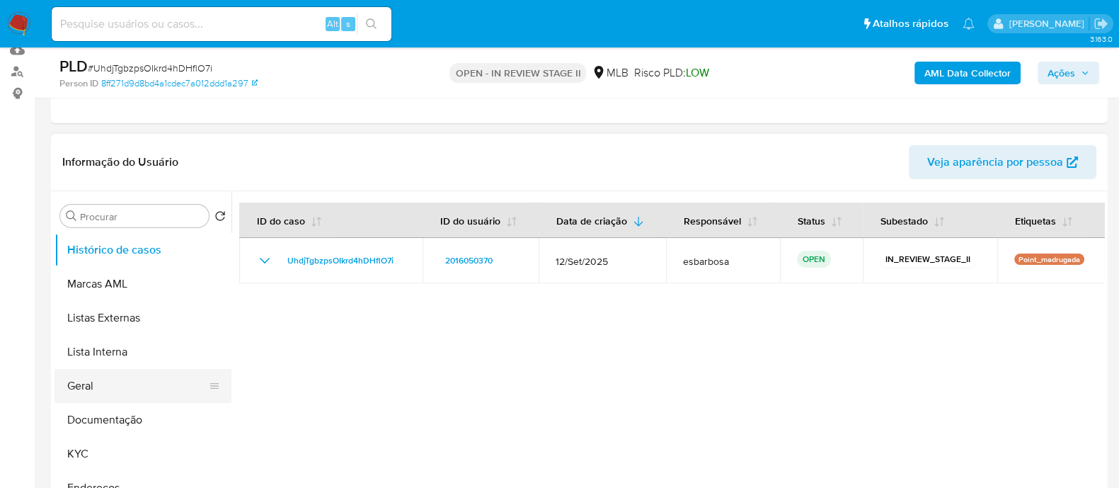
click at [107, 388] on button "Geral" at bounding box center [138, 386] width 166 height 34
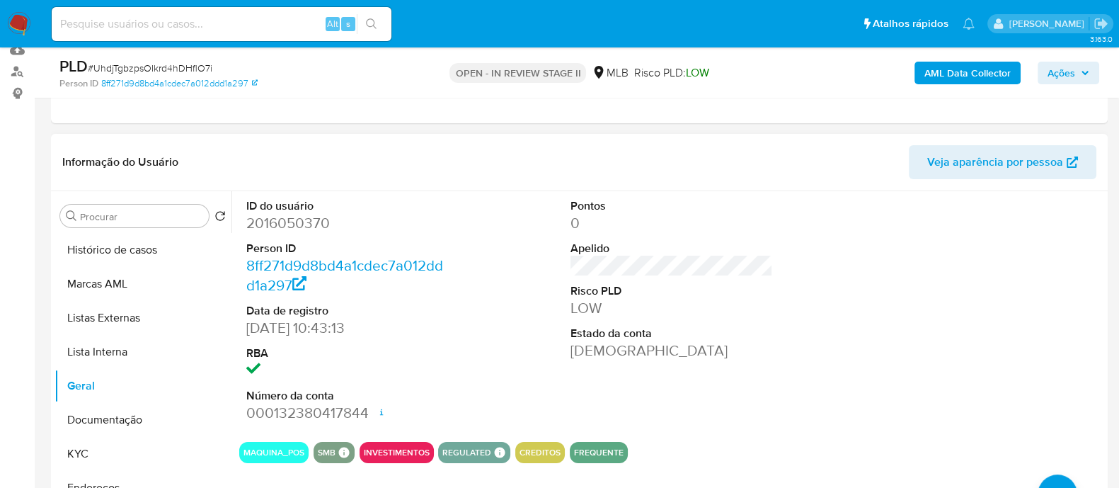
click at [299, 223] on dd "2016050370" at bounding box center [347, 223] width 202 height 20
copy dd "2016050370"
click at [126, 426] on button "Documentação" at bounding box center [138, 420] width 166 height 34
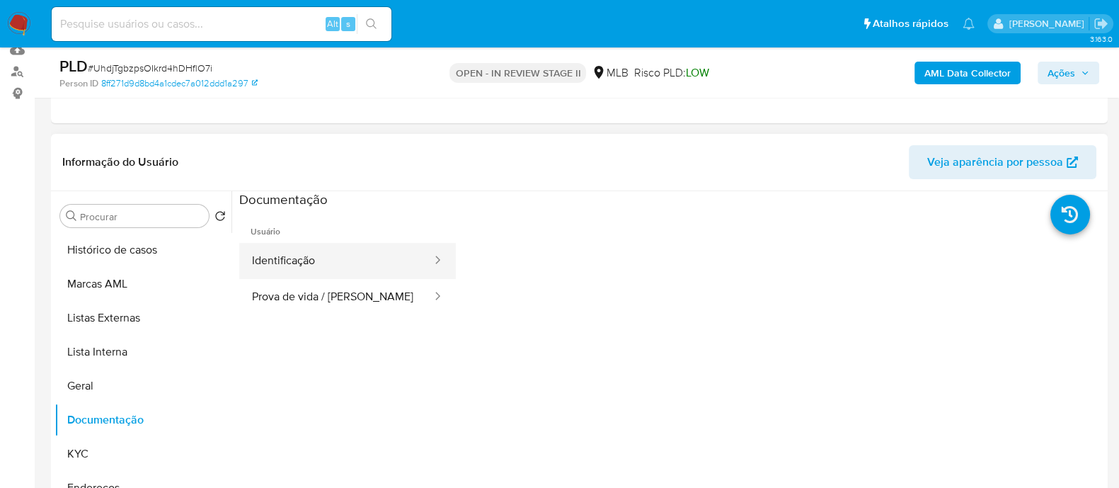
click at [316, 268] on button "Identificação" at bounding box center [336, 261] width 194 height 36
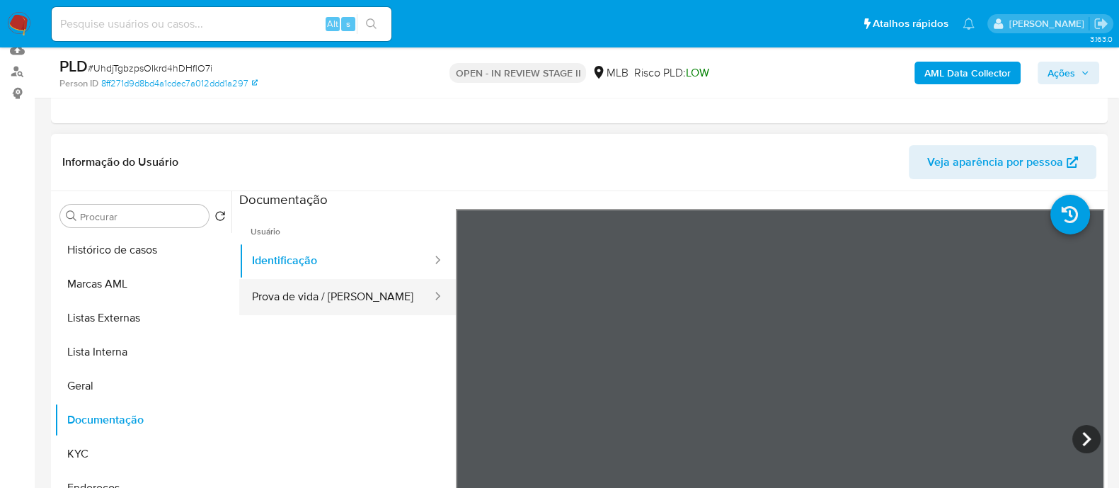
click at [330, 297] on button "Prova de vida / [PERSON_NAME]" at bounding box center [336, 297] width 194 height 36
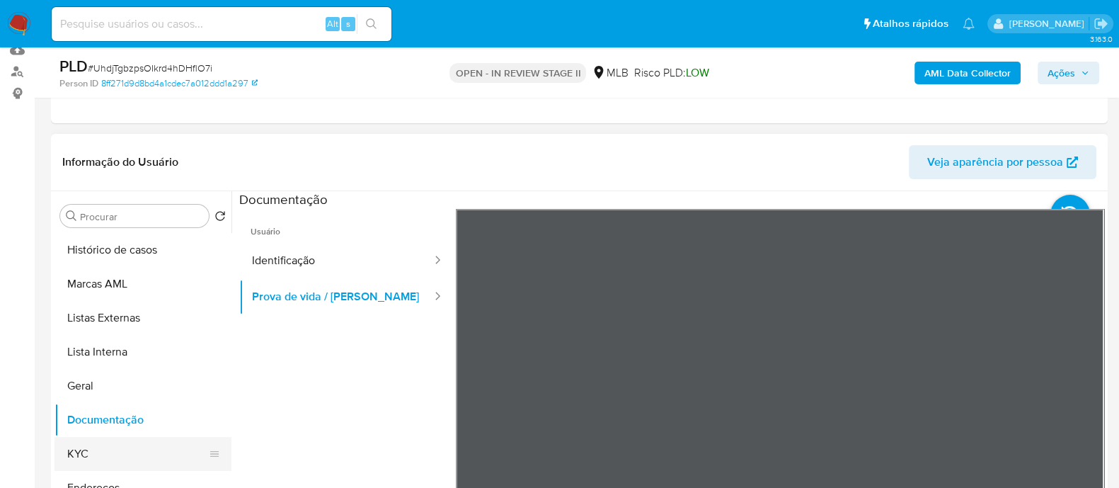
click at [121, 458] on button "KYC" at bounding box center [138, 454] width 166 height 34
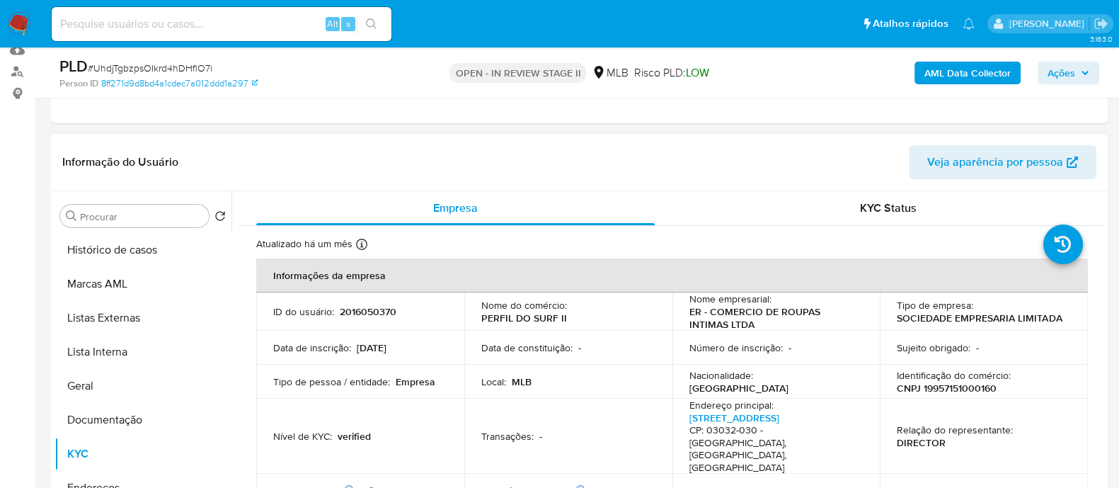
click at [983, 385] on p "CNPJ 19957151000160" at bounding box center [947, 388] width 100 height 13
copy p "19957151000160"
